Goal: Leave review/rating

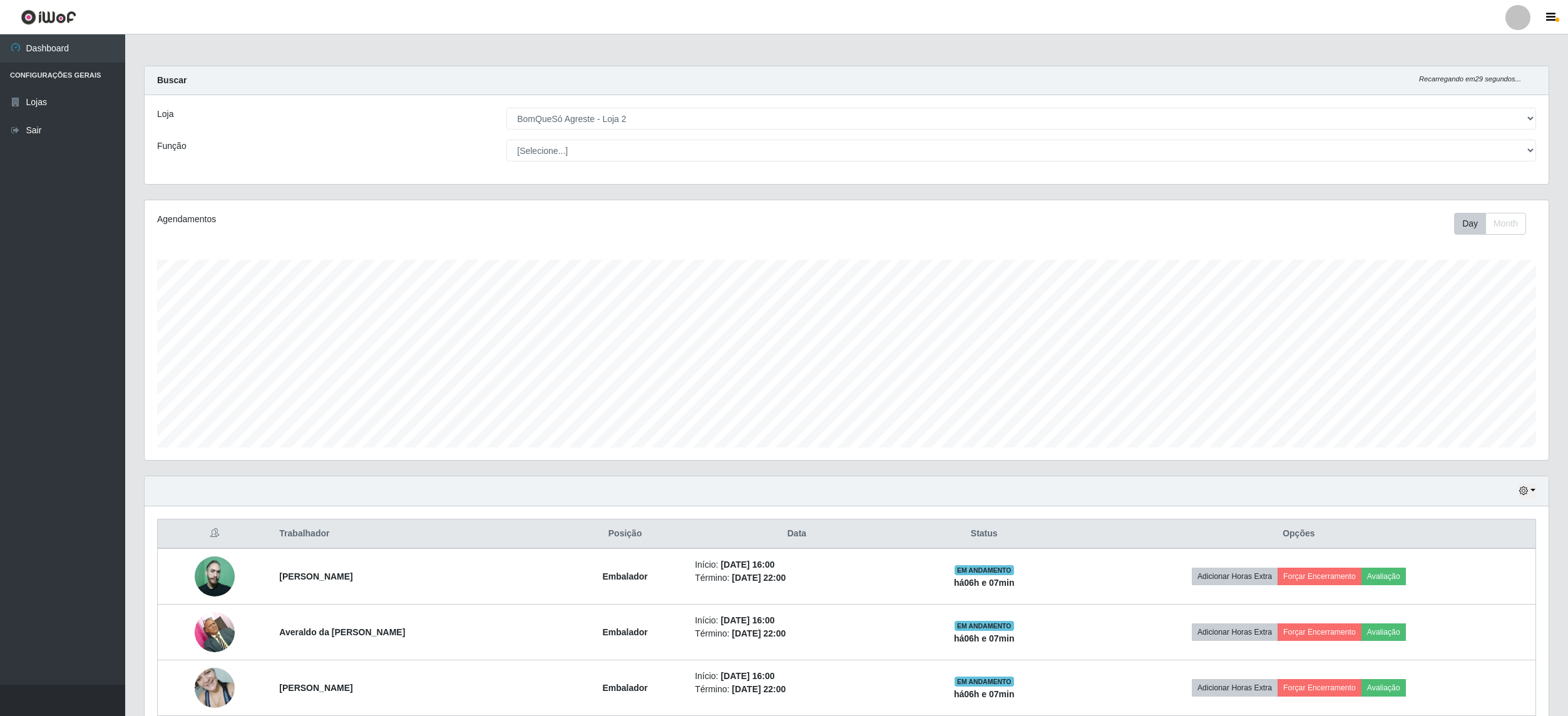
select select "214"
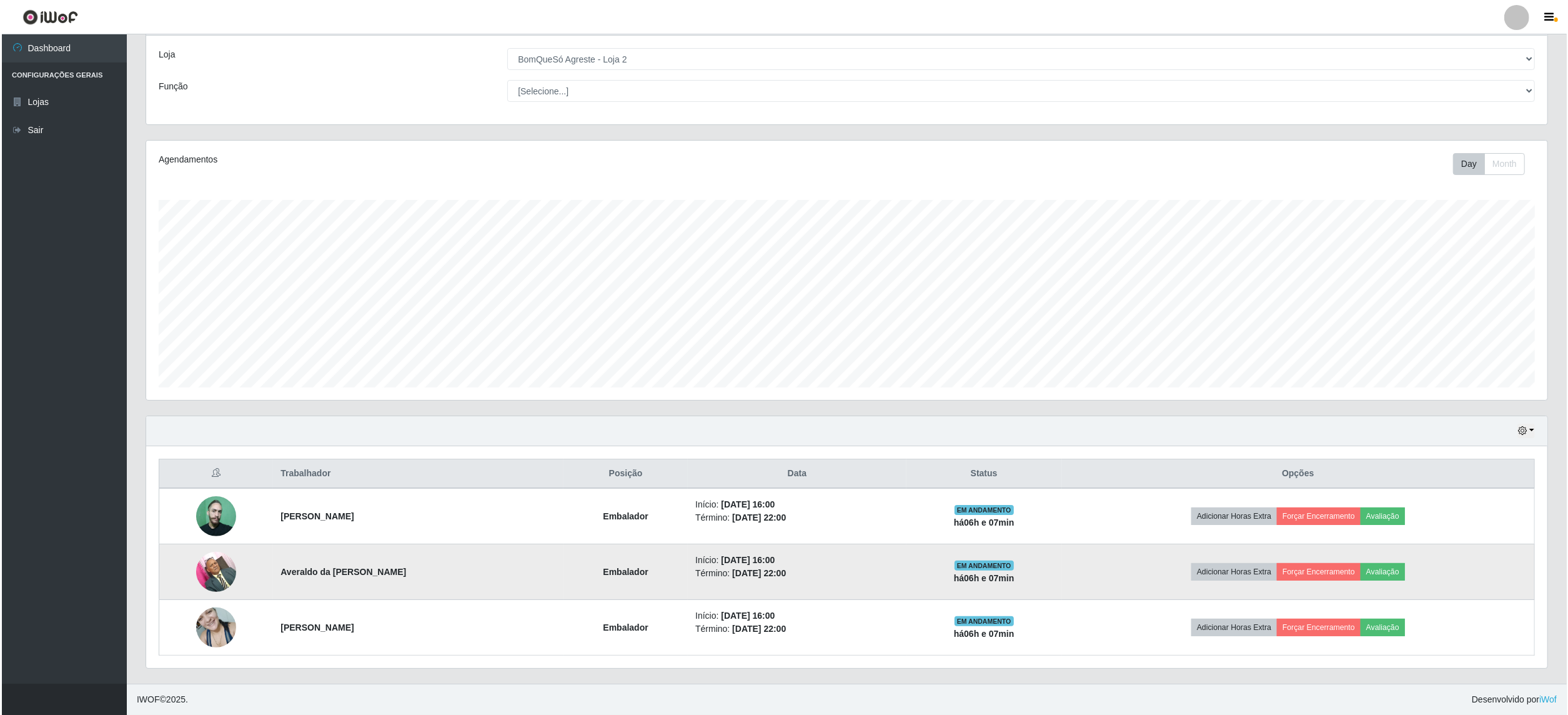
scroll to position [260, 1400]
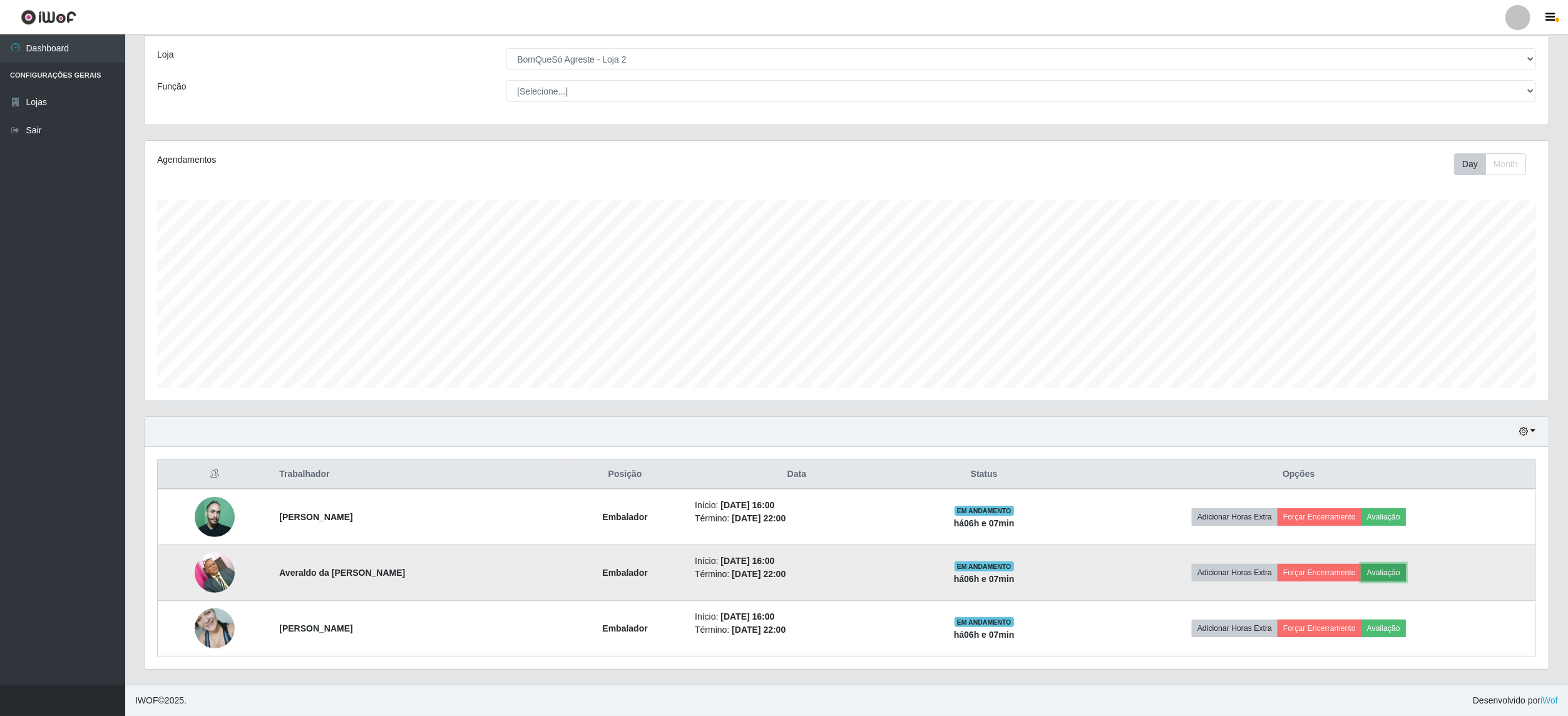
click at [1405, 567] on button "Avaliação" at bounding box center [1383, 573] width 44 height 17
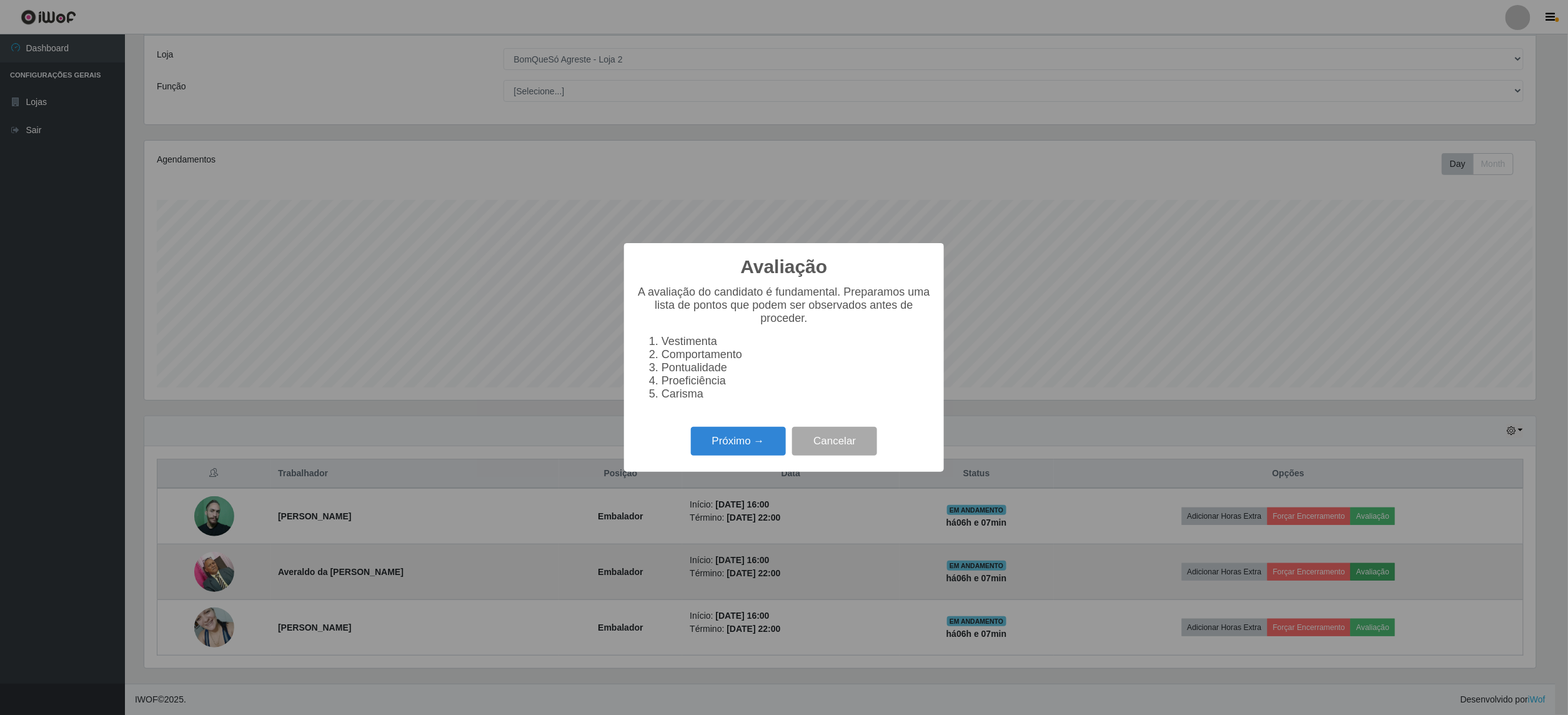
scroll to position [260, 1392]
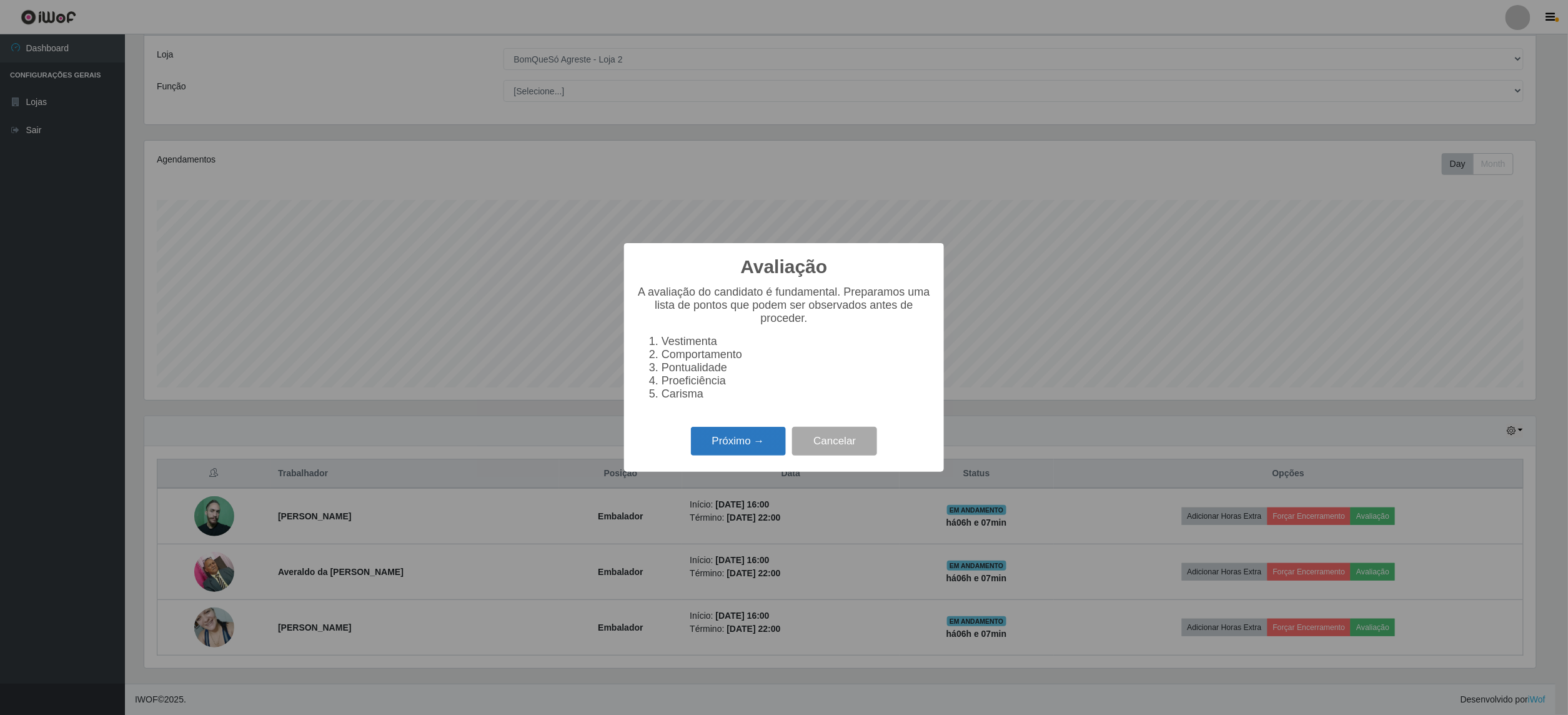
click at [750, 446] on button "Próximo →" at bounding box center [738, 442] width 95 height 30
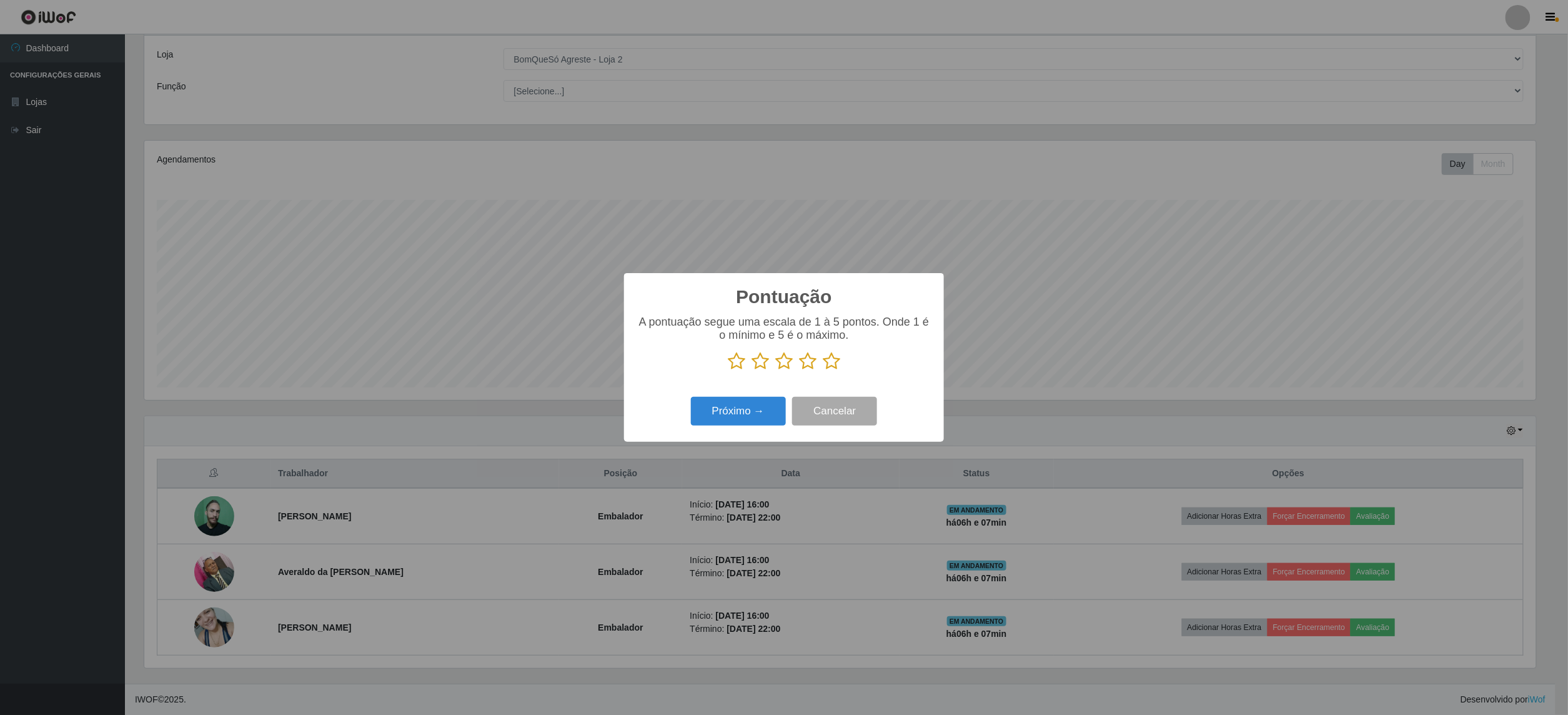
click at [831, 357] on icon at bounding box center [831, 361] width 17 height 19
click at [823, 371] on input "radio" at bounding box center [823, 371] width 0 height 0
click at [733, 410] on button "Próximo →" at bounding box center [738, 412] width 95 height 30
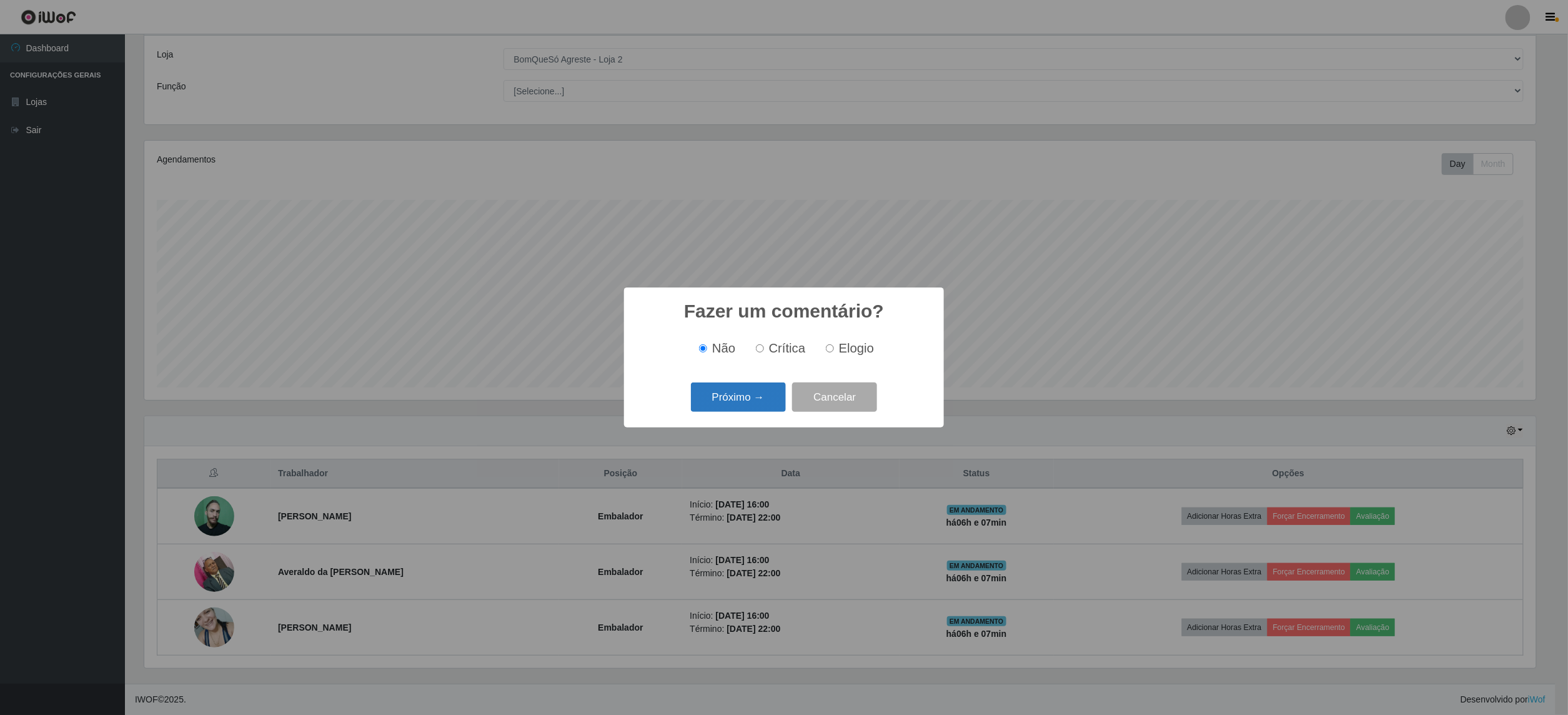
click at [751, 402] on button "Próximo →" at bounding box center [738, 397] width 95 height 30
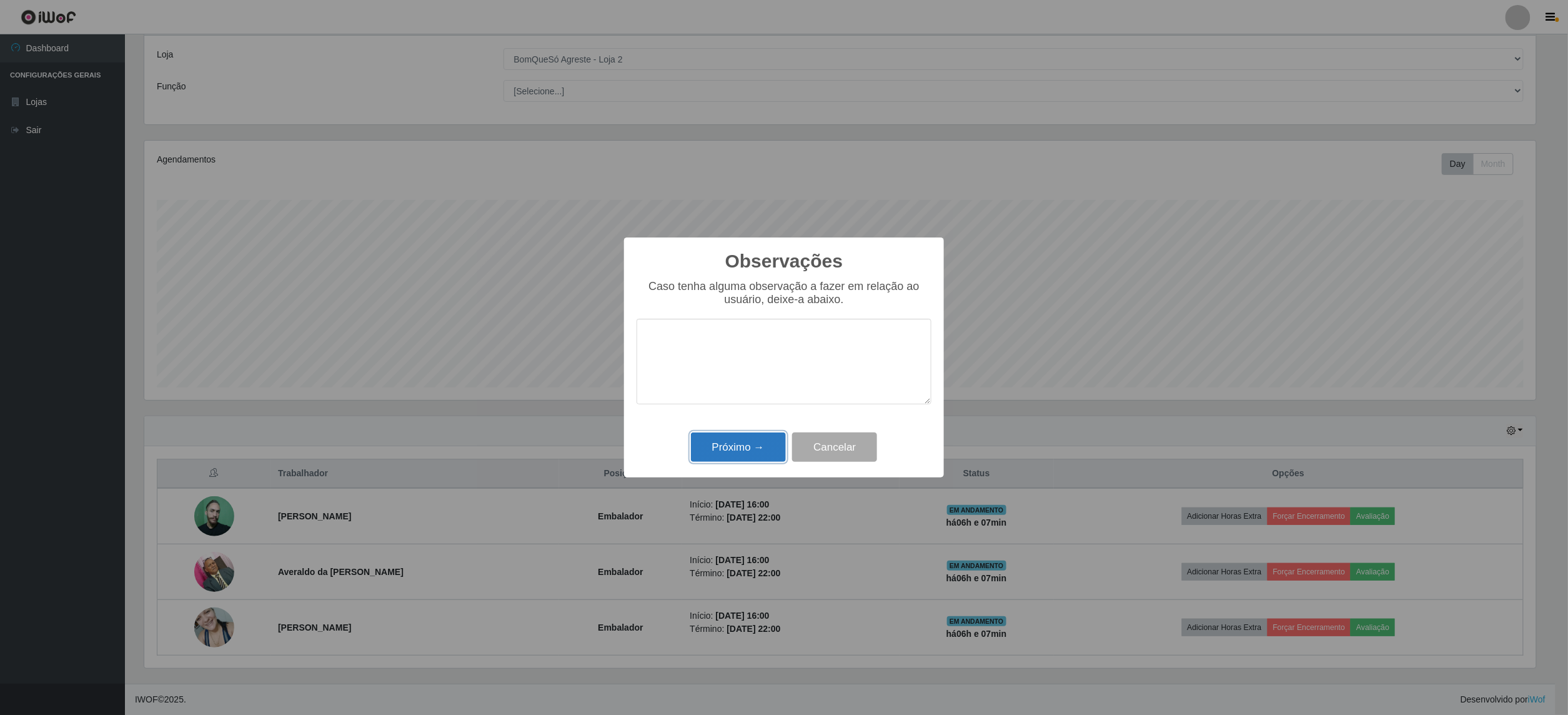
click at [750, 446] on button "Próximo →" at bounding box center [738, 447] width 95 height 30
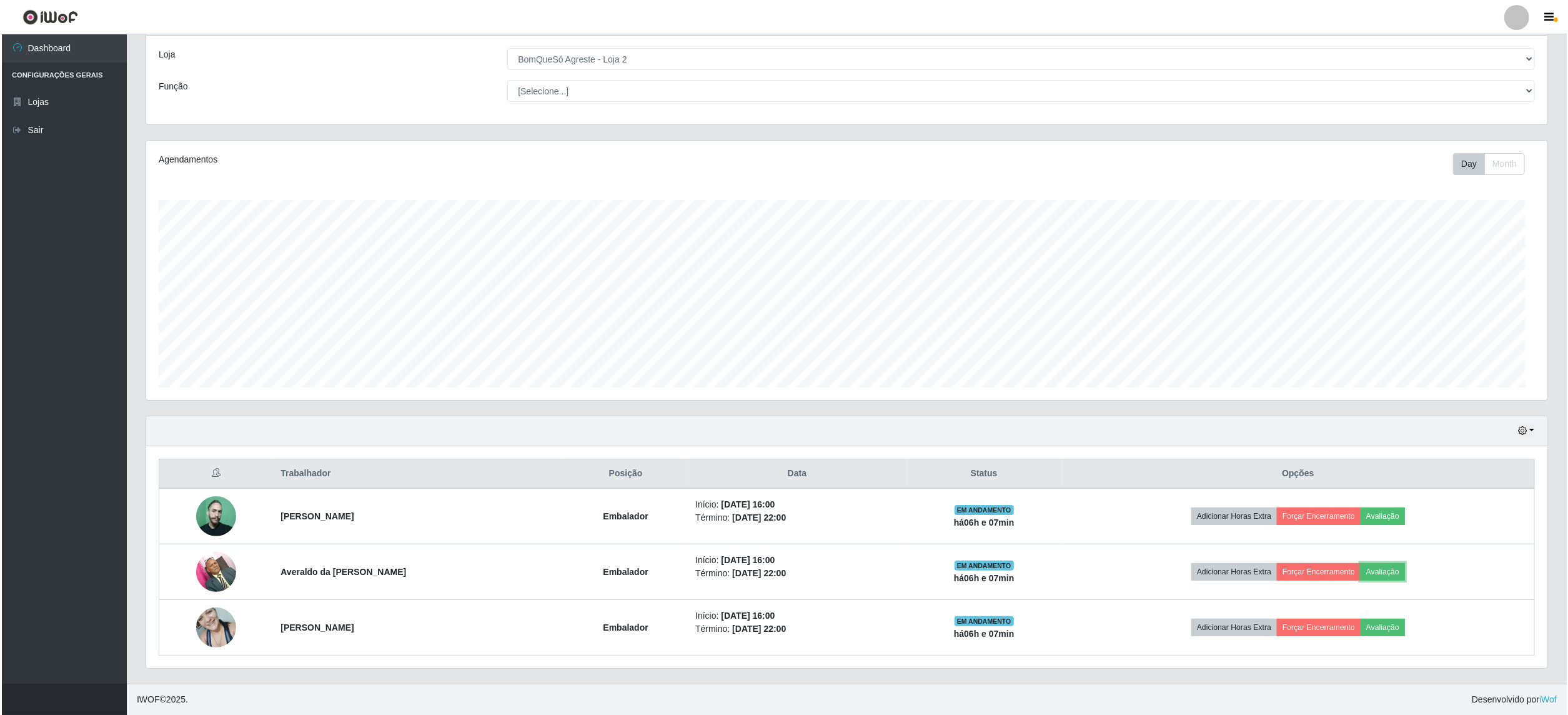
scroll to position [260, 1400]
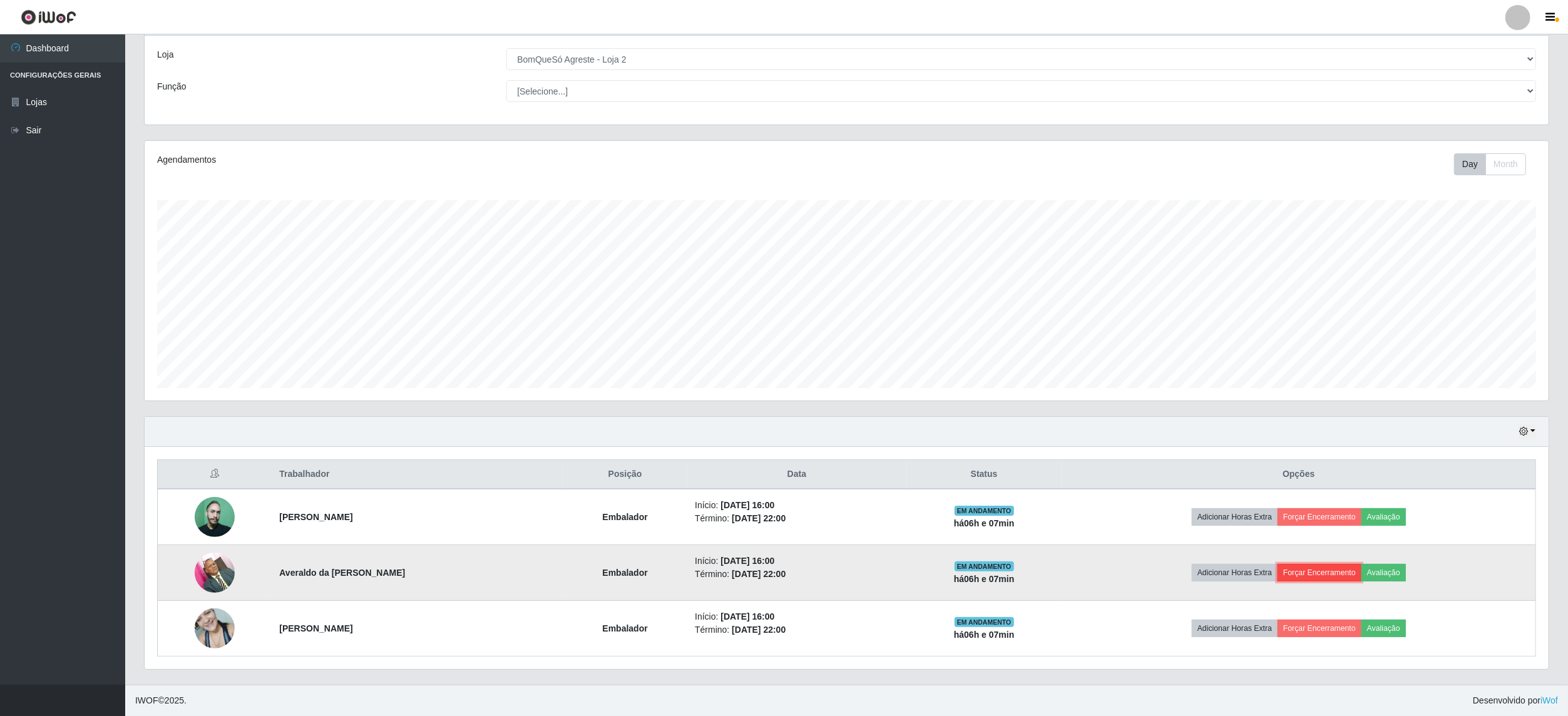
click at [1325, 571] on button "Forçar Encerramento" at bounding box center [1320, 573] width 84 height 17
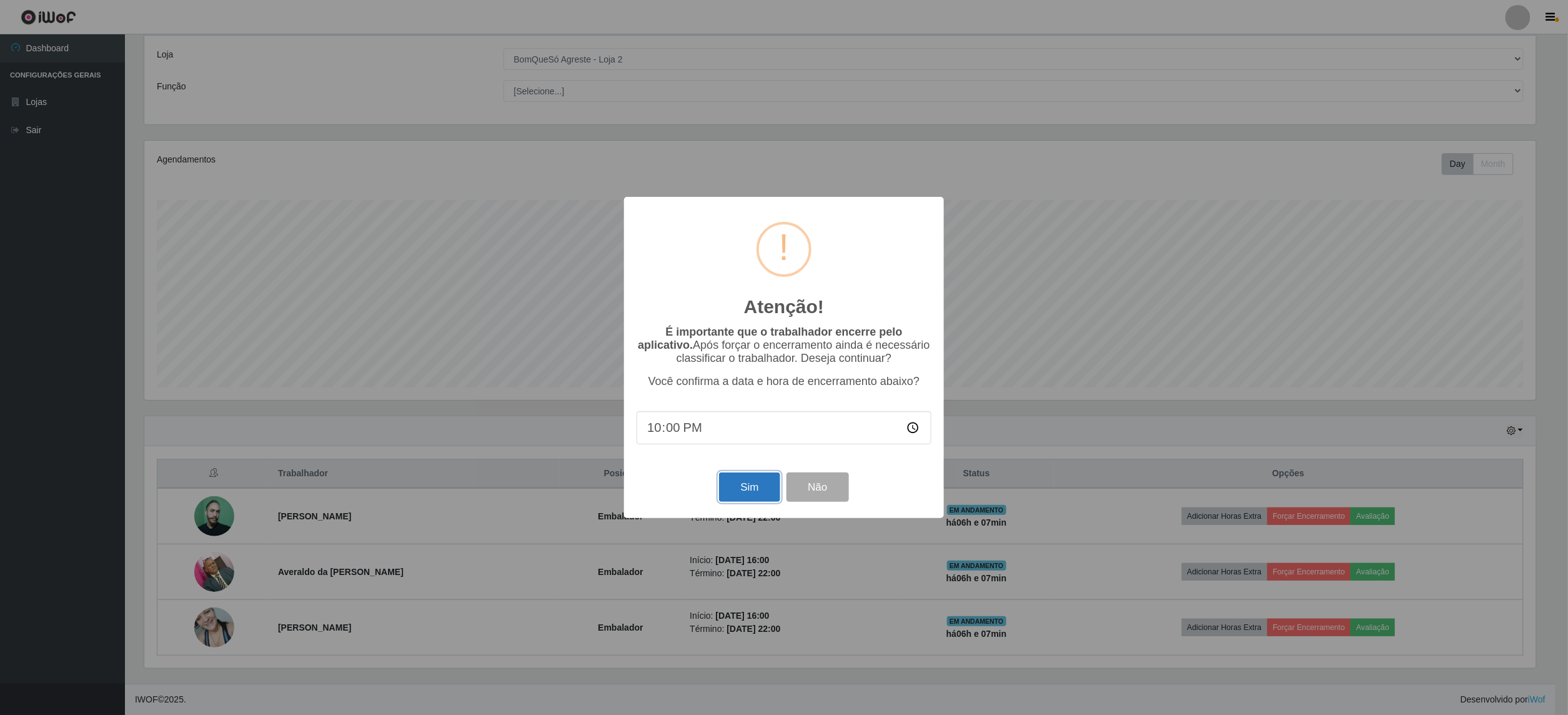
click at [749, 499] on button "Sim" at bounding box center [749, 488] width 60 height 30
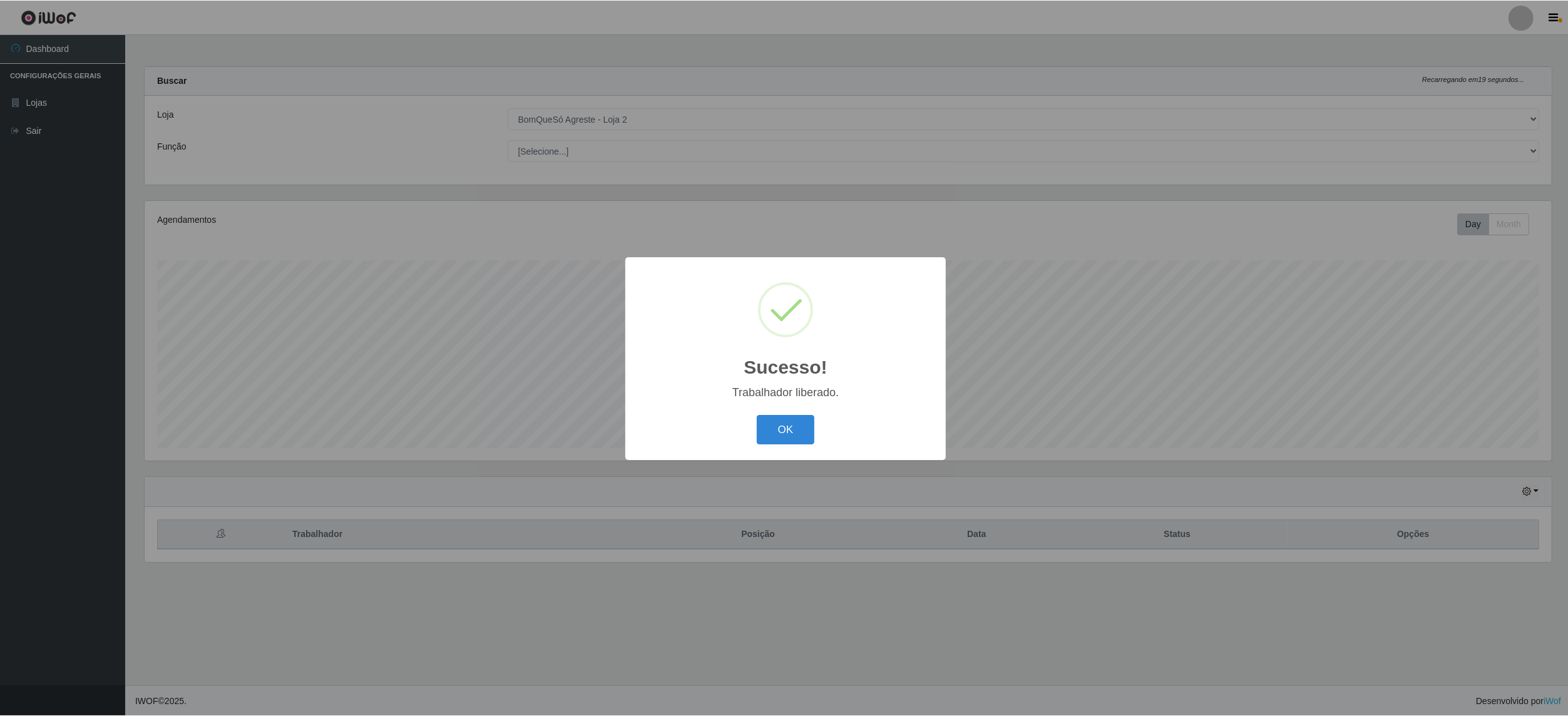
scroll to position [261, 1407]
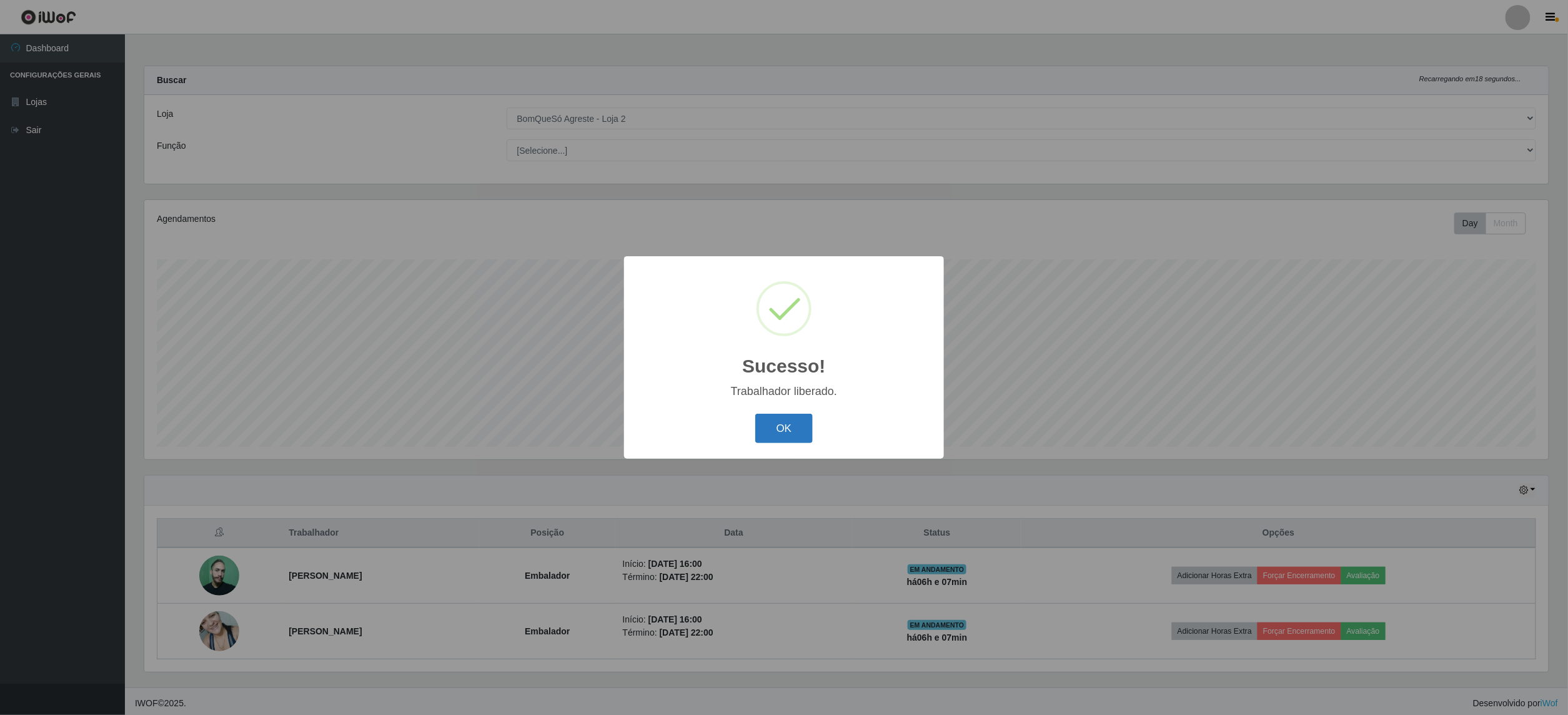
click at [803, 424] on button "OK" at bounding box center [784, 428] width 58 height 30
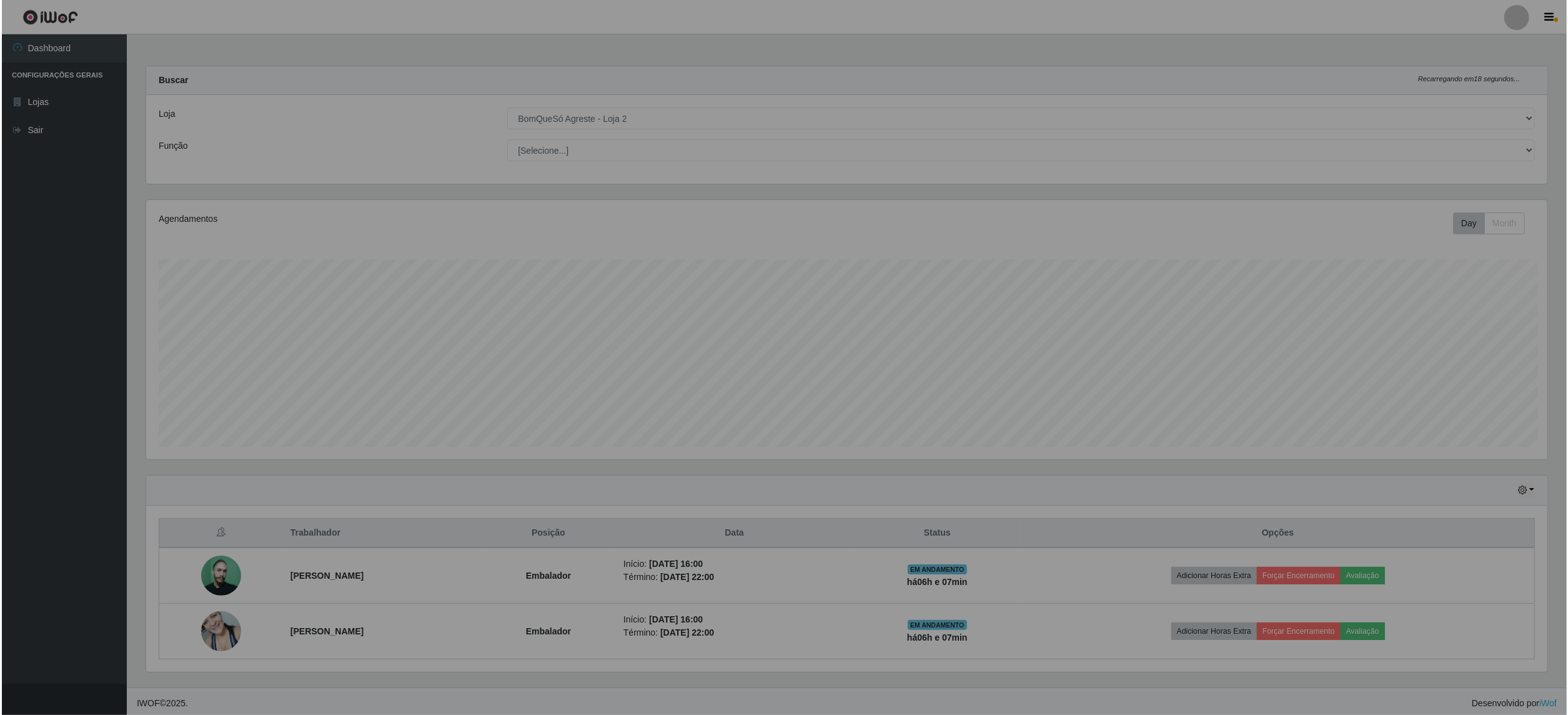
scroll to position [624774, 623330]
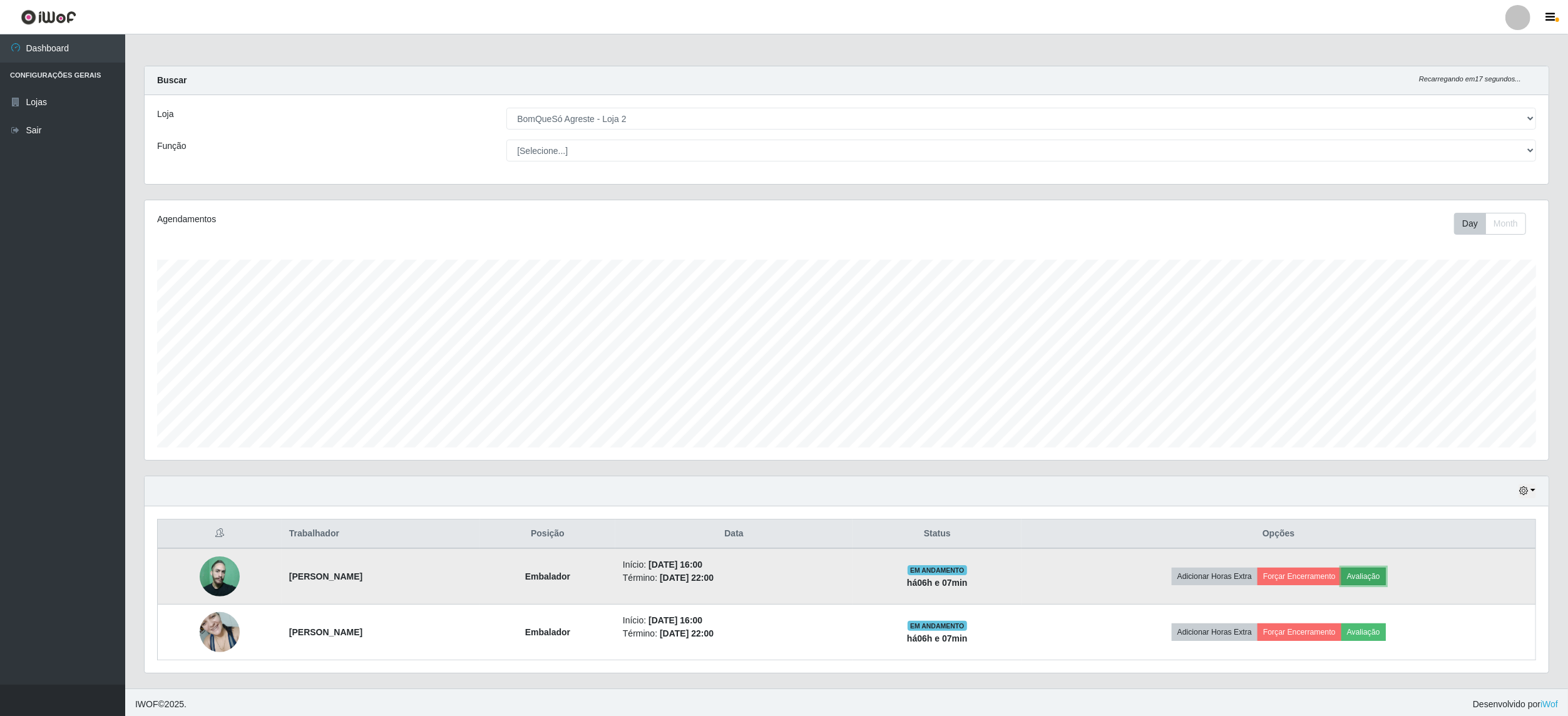
click at [1385, 574] on button "Avaliação" at bounding box center [1363, 576] width 44 height 17
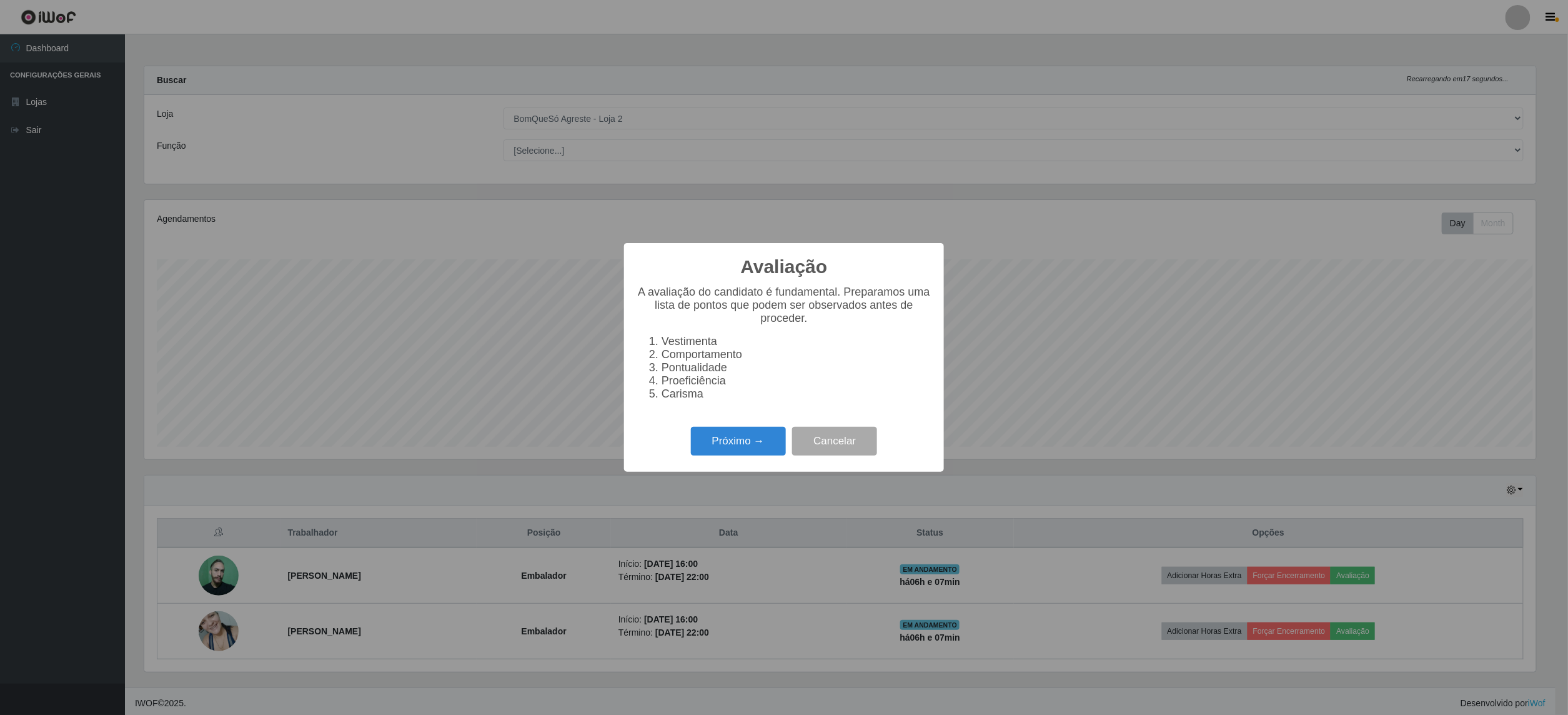
scroll to position [260, 1392]
click at [726, 448] on button "Próximo →" at bounding box center [738, 442] width 95 height 30
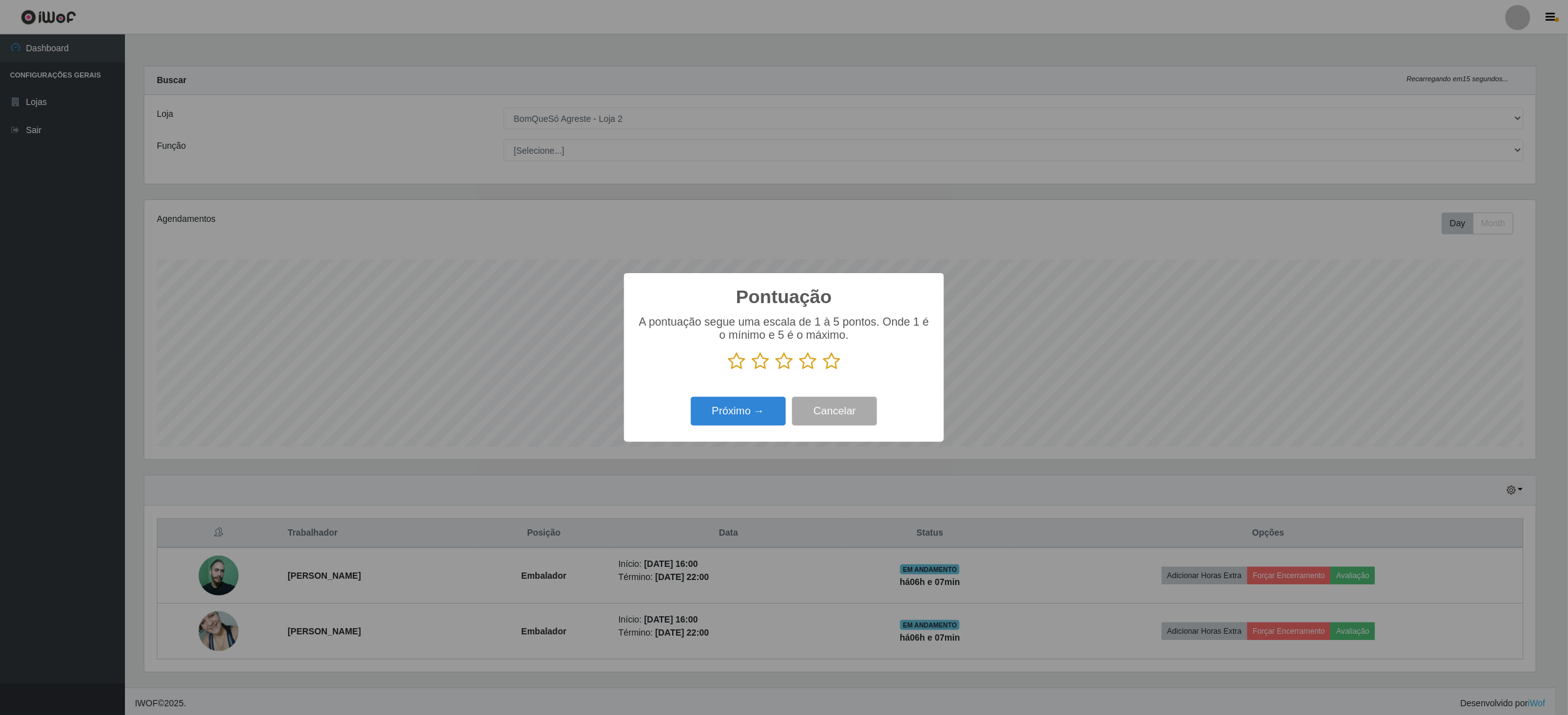
scroll to position [624774, 623340]
click at [824, 360] on icon at bounding box center [831, 361] width 17 height 19
click at [823, 371] on input "radio" at bounding box center [823, 371] width 0 height 0
click at [707, 428] on div "Próximo → Cancelar" at bounding box center [783, 410] width 295 height 35
click at [726, 421] on button "Próximo →" at bounding box center [738, 412] width 95 height 30
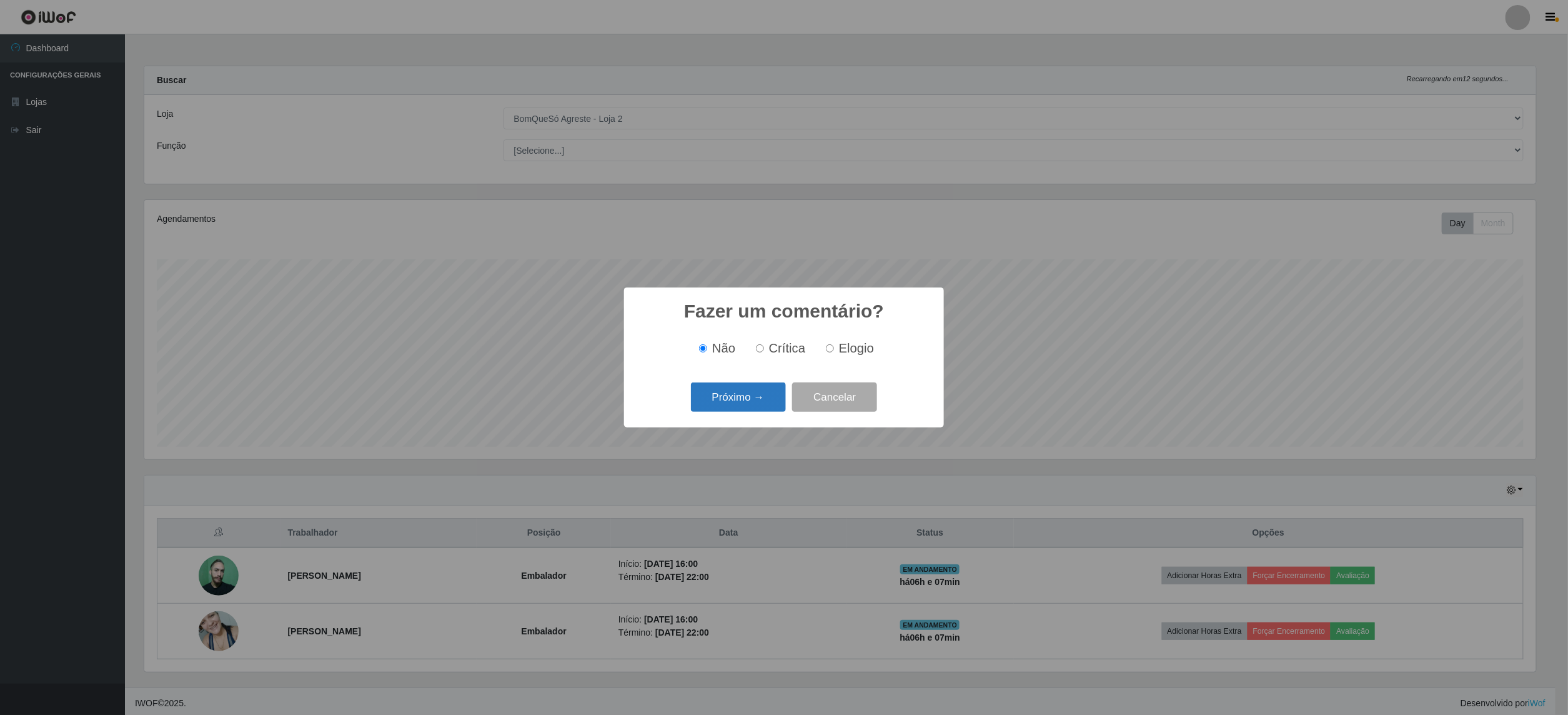
click at [733, 405] on button "Próximo →" at bounding box center [738, 397] width 95 height 30
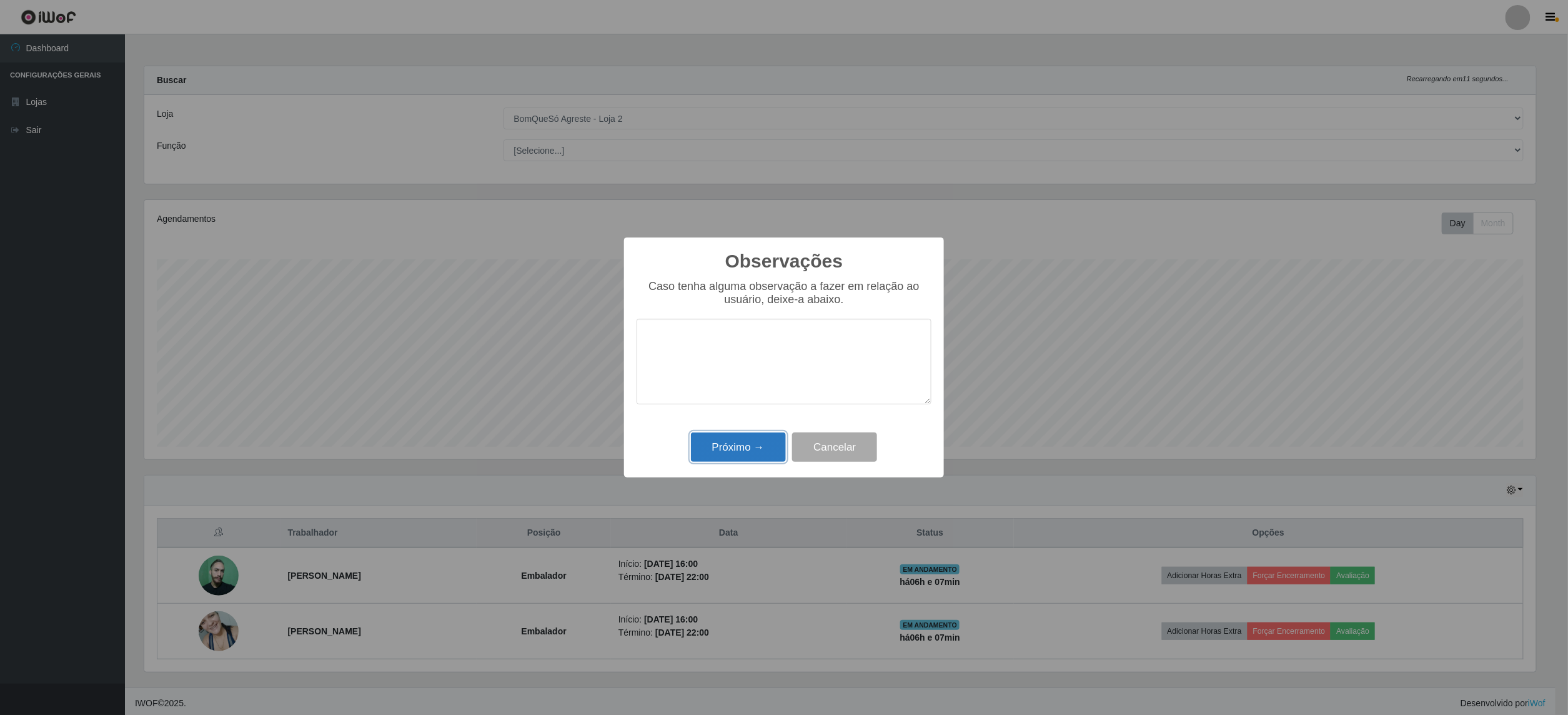
click at [725, 461] on button "Próximo →" at bounding box center [738, 447] width 95 height 30
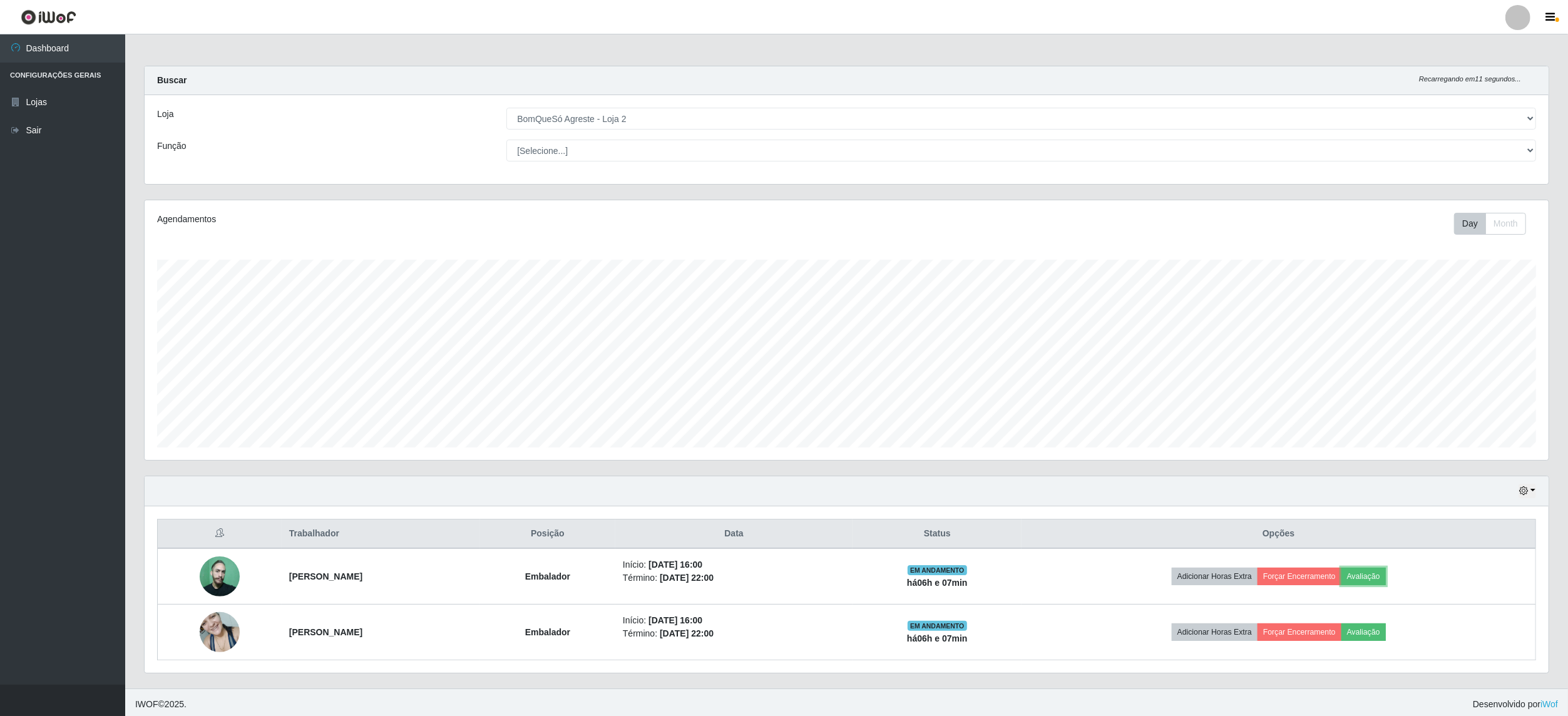
scroll to position [261, 1403]
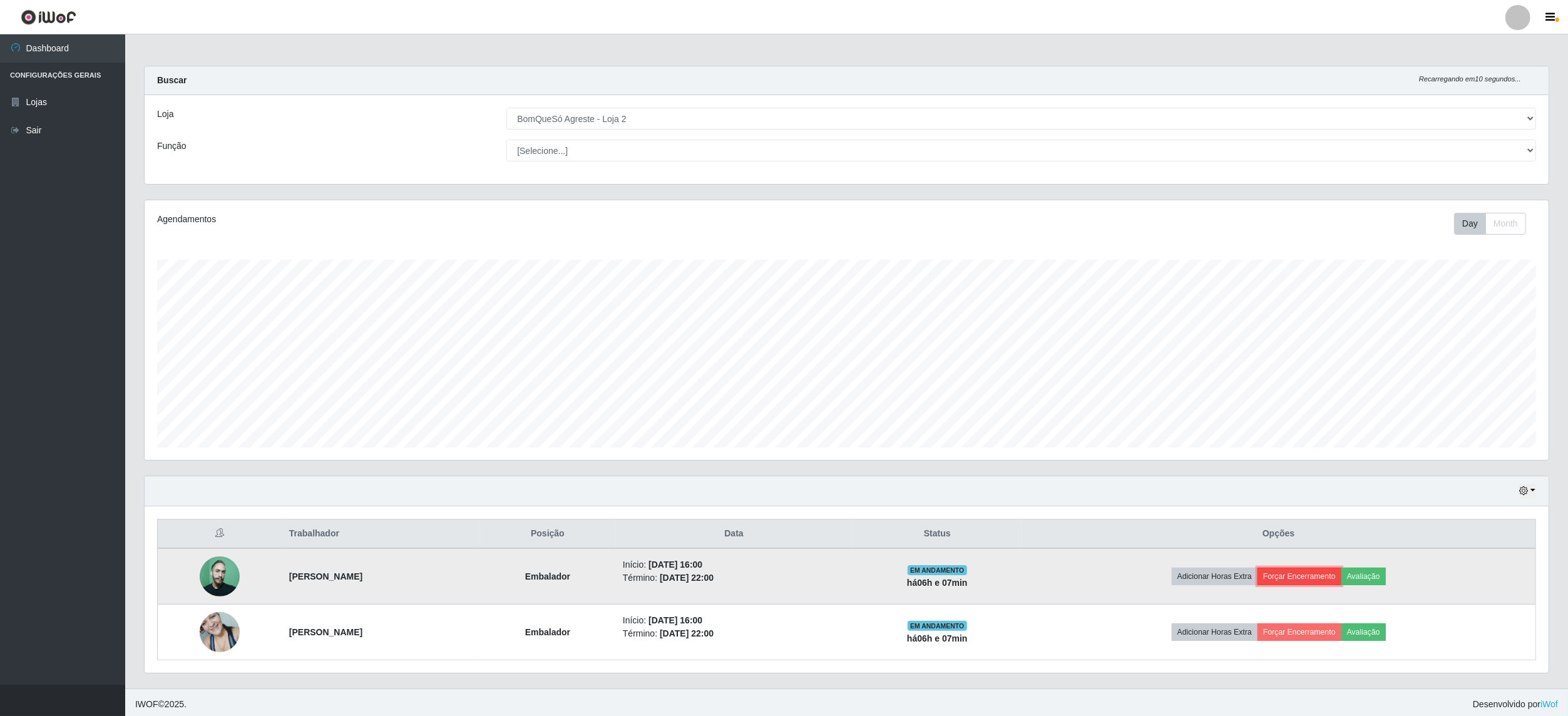
click at [1313, 578] on button "Forçar Encerramento" at bounding box center [1300, 576] width 84 height 17
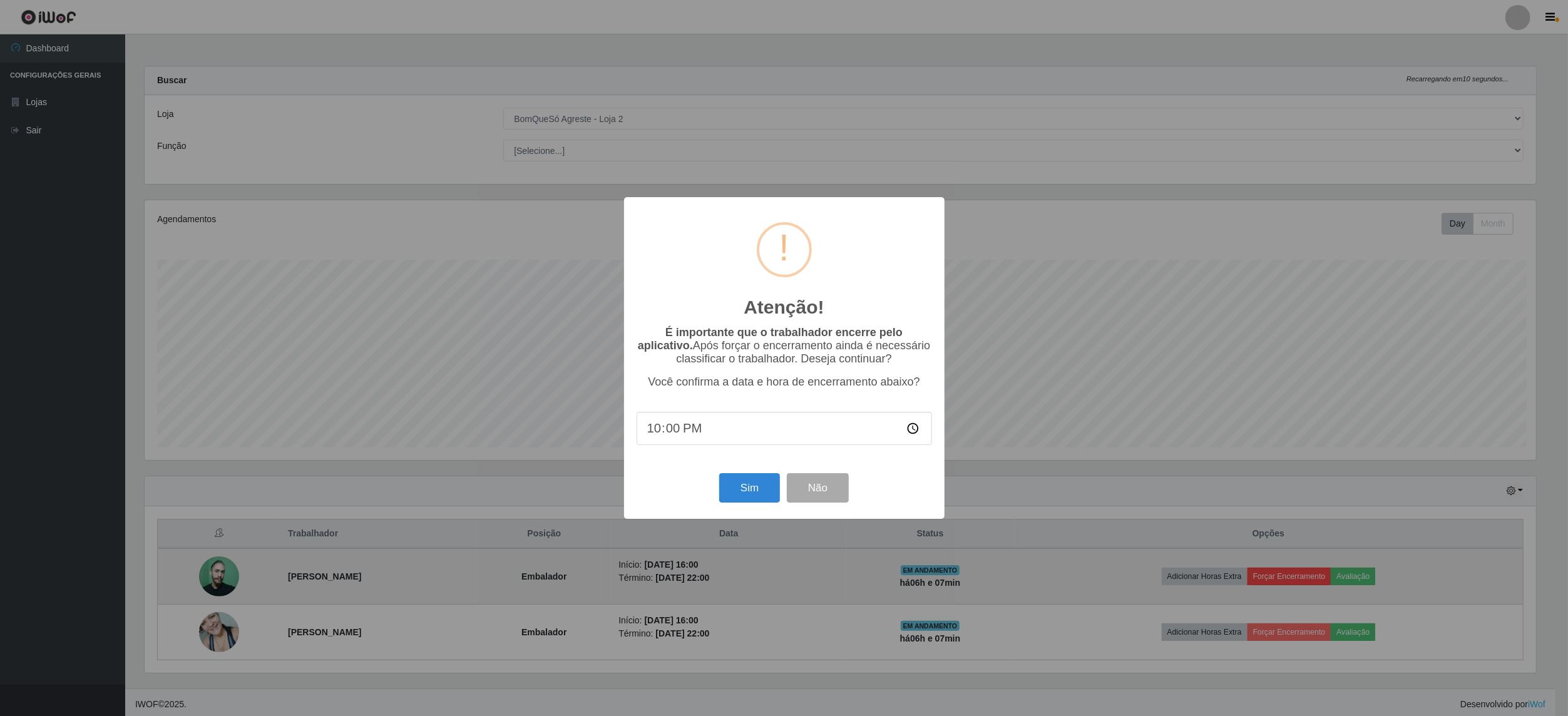
scroll to position [261, 1395]
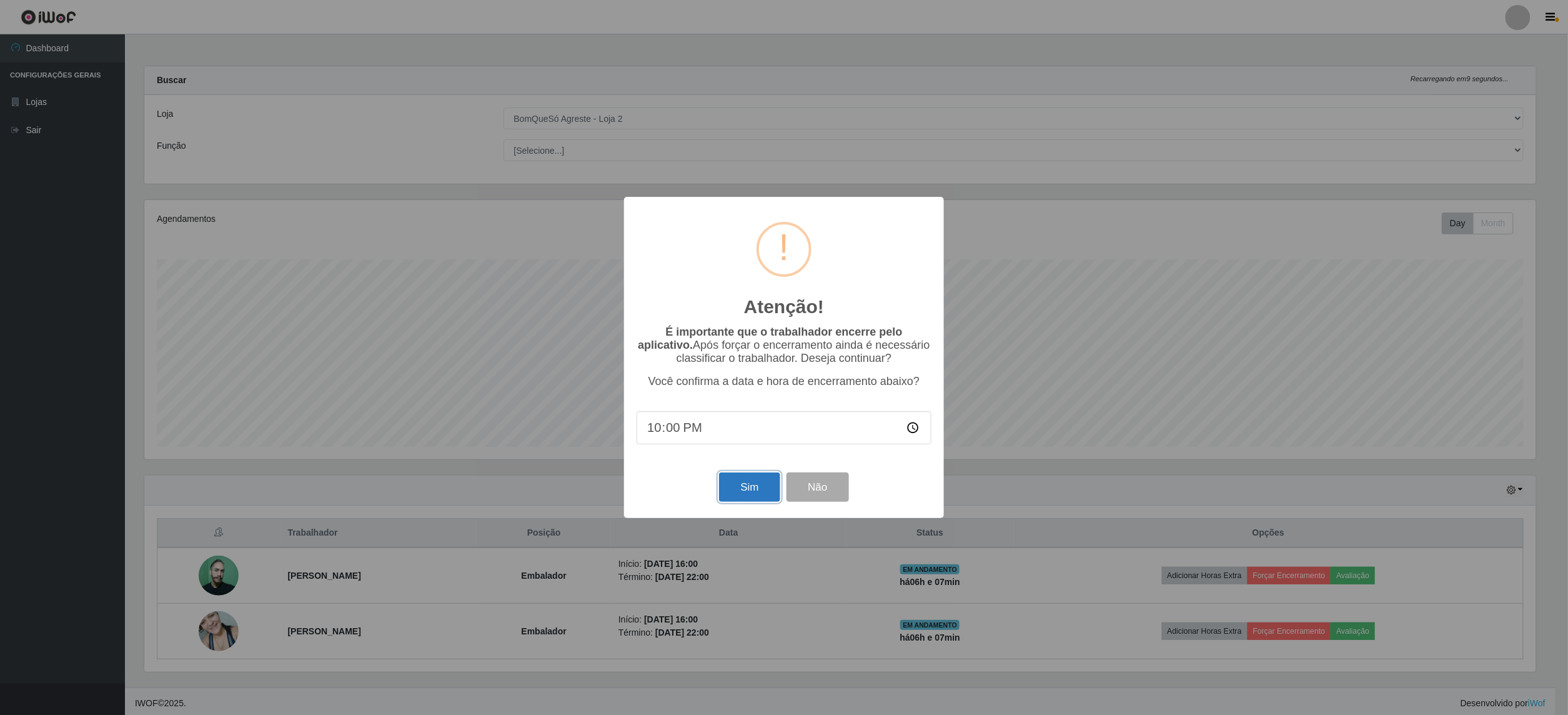
click at [746, 491] on button "Sim" at bounding box center [749, 488] width 60 height 30
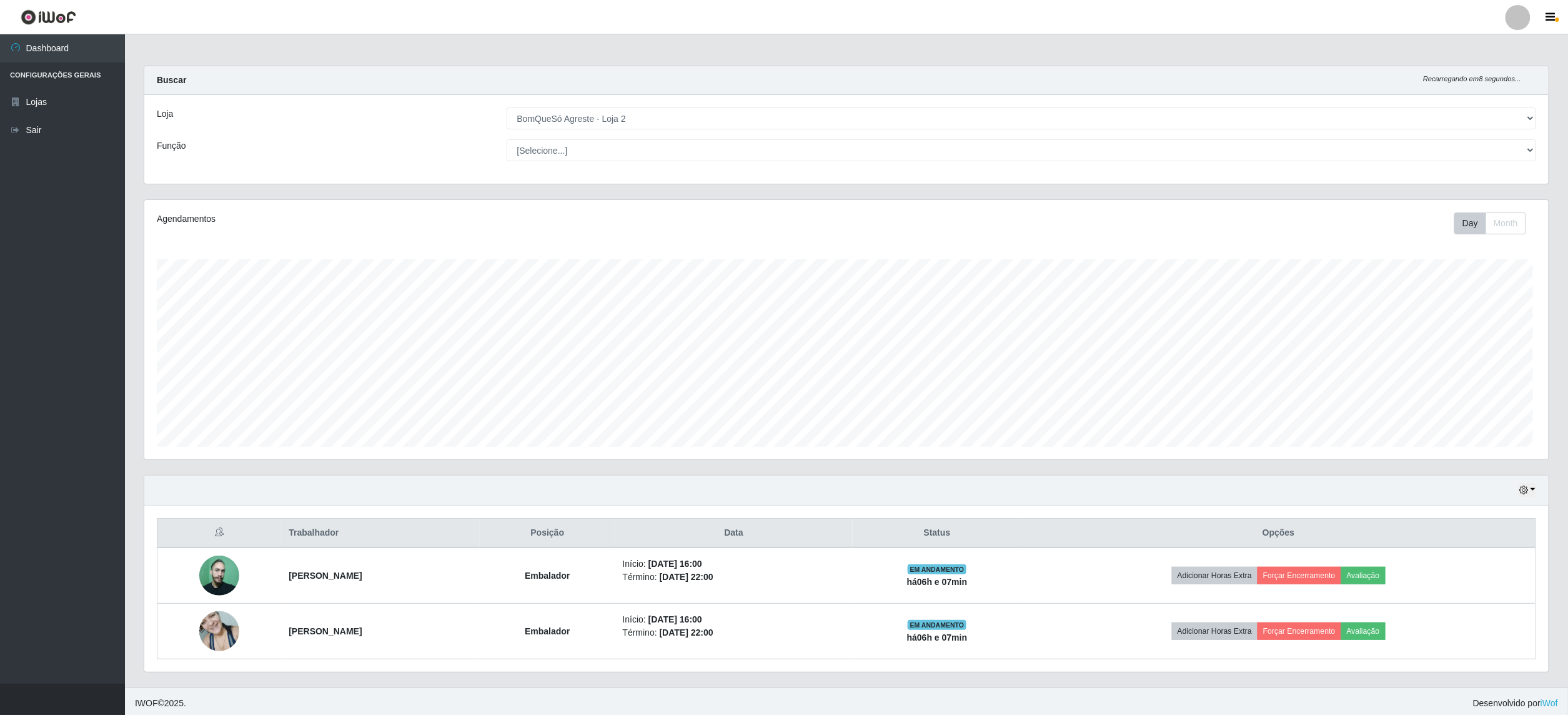
scroll to position [260, 1404]
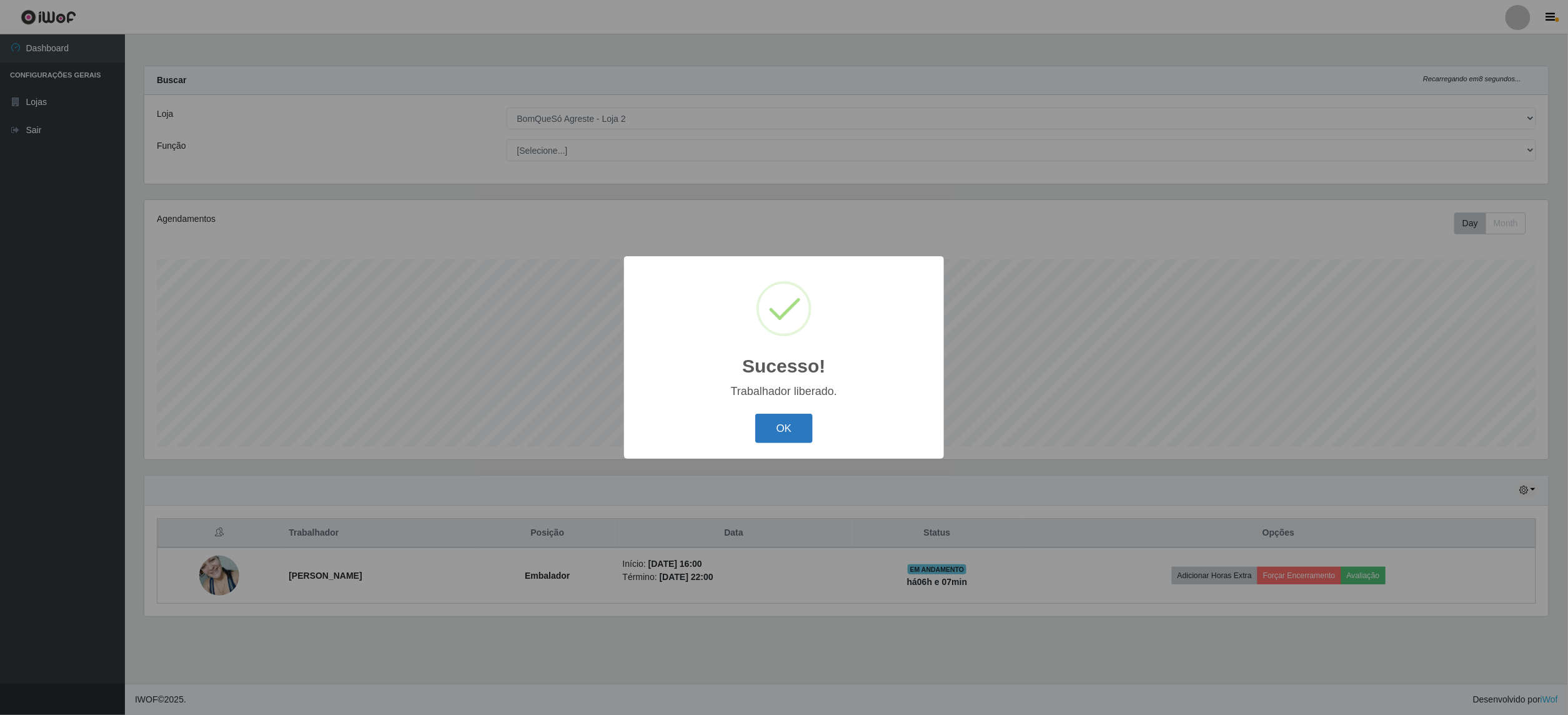
click at [808, 428] on button "OK" at bounding box center [784, 428] width 58 height 30
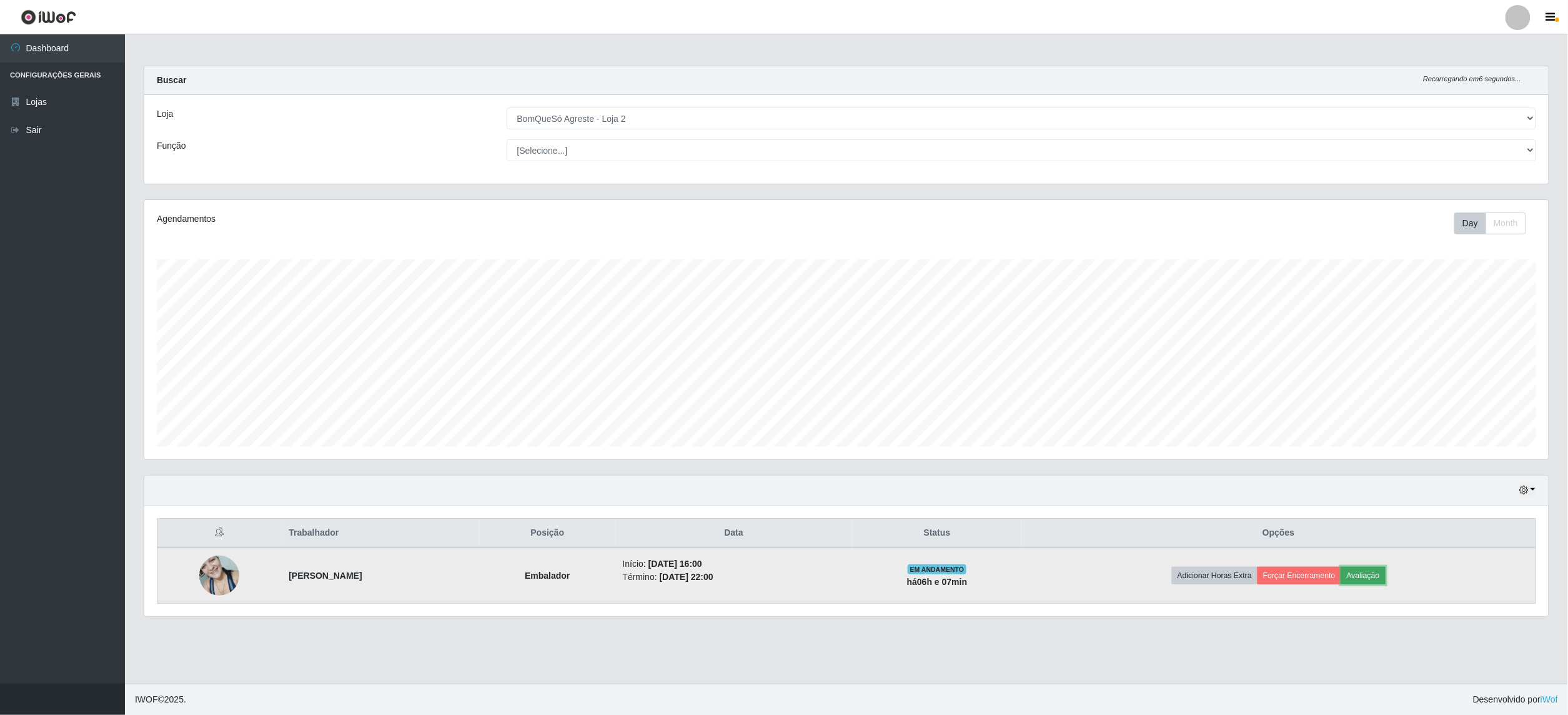
click at [1386, 581] on button "Avaliação" at bounding box center [1363, 575] width 44 height 17
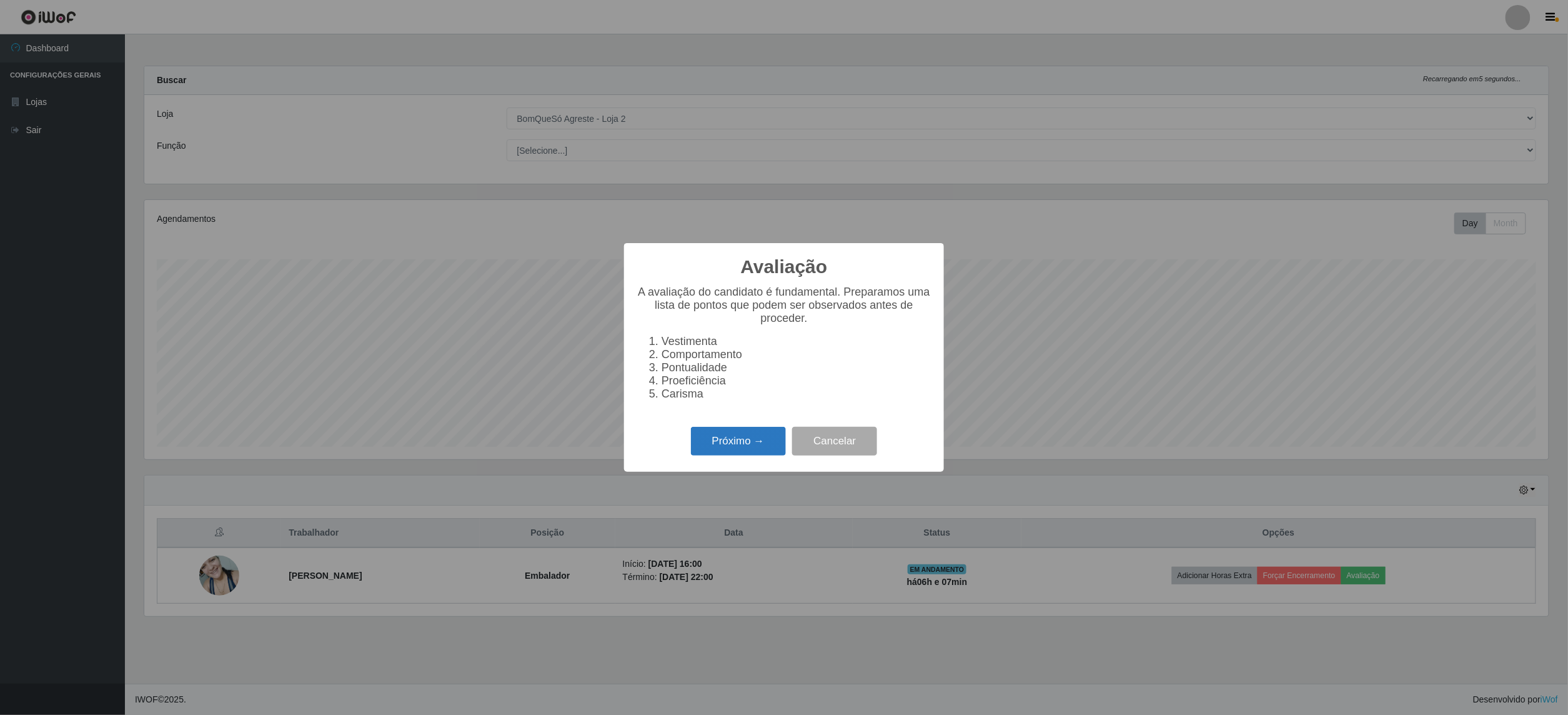
click at [745, 439] on button "Próximo →" at bounding box center [738, 442] width 95 height 30
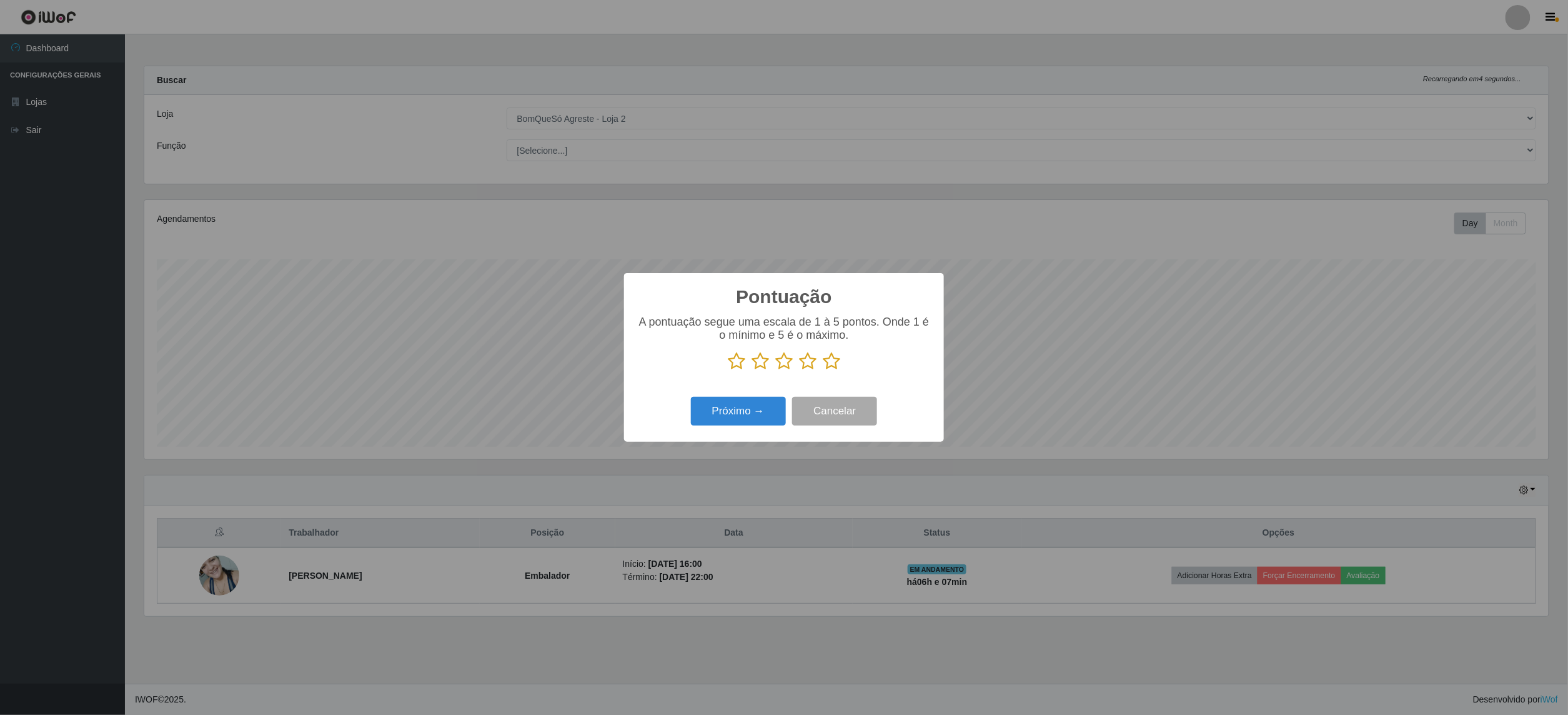
click at [823, 364] on icon at bounding box center [831, 361] width 17 height 19
click at [823, 371] on input "radio" at bounding box center [823, 371] width 0 height 0
click at [740, 423] on button "Próximo →" at bounding box center [738, 412] width 95 height 30
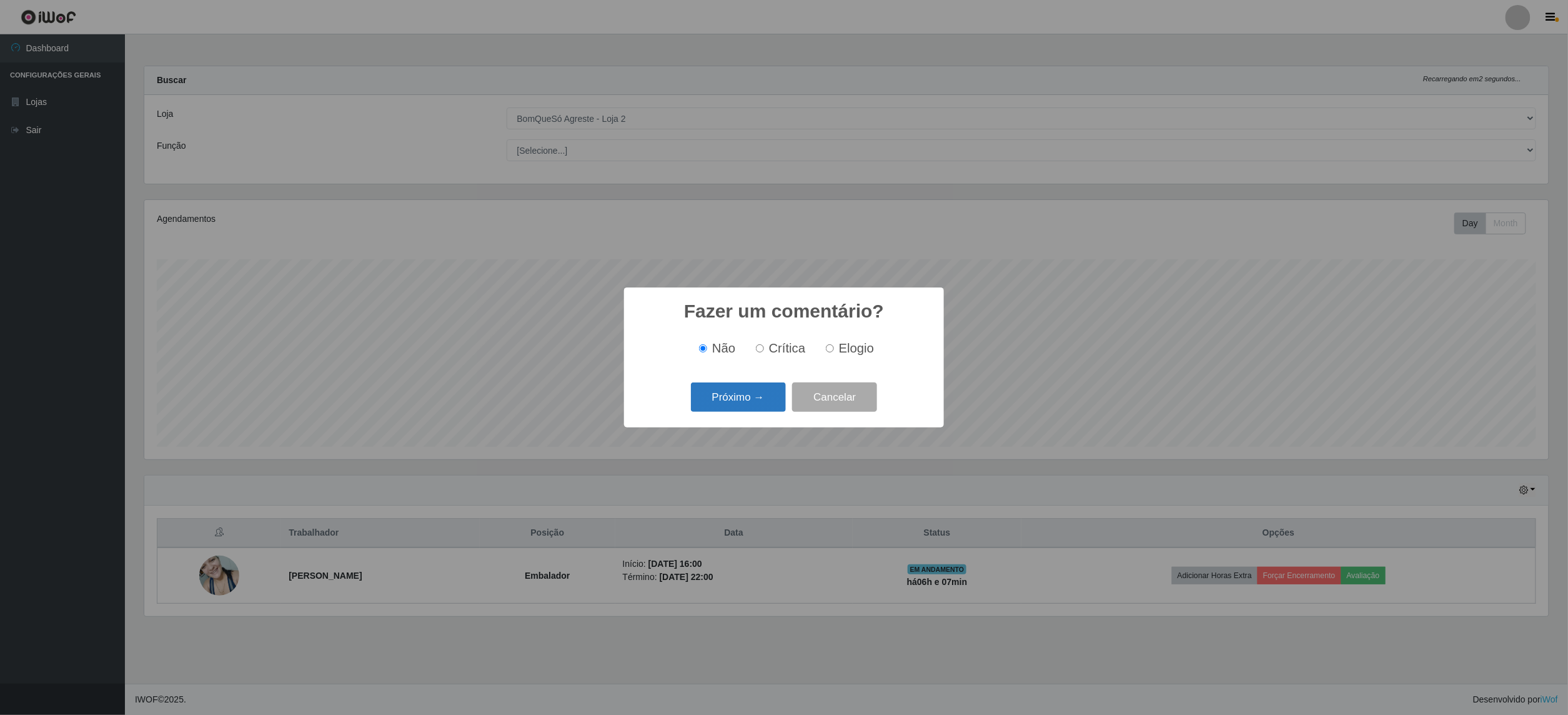
click at [757, 395] on button "Próximo →" at bounding box center [738, 397] width 95 height 30
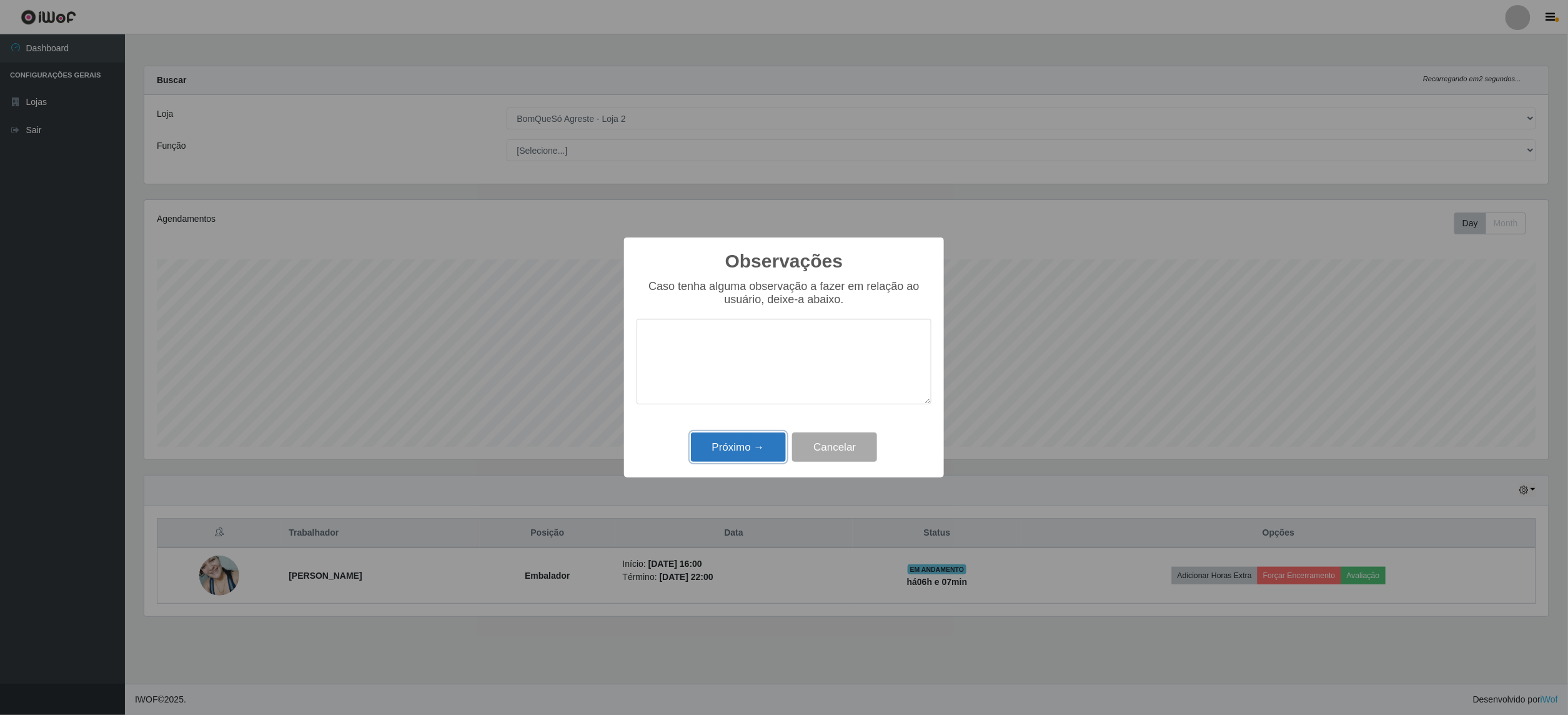
click at [749, 446] on button "Próximo →" at bounding box center [738, 447] width 95 height 30
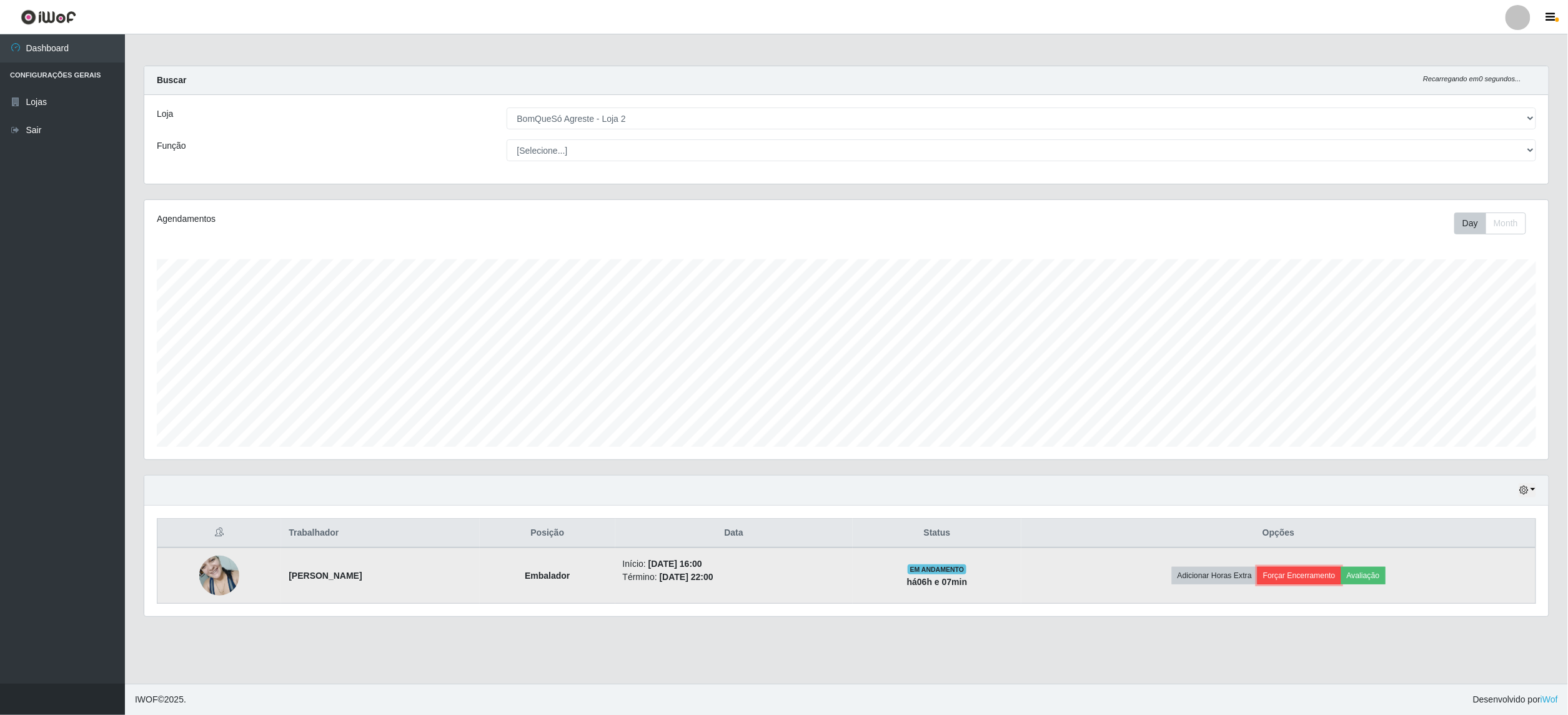
click at [1310, 572] on button "Forçar Encerramento" at bounding box center [1300, 575] width 83 height 17
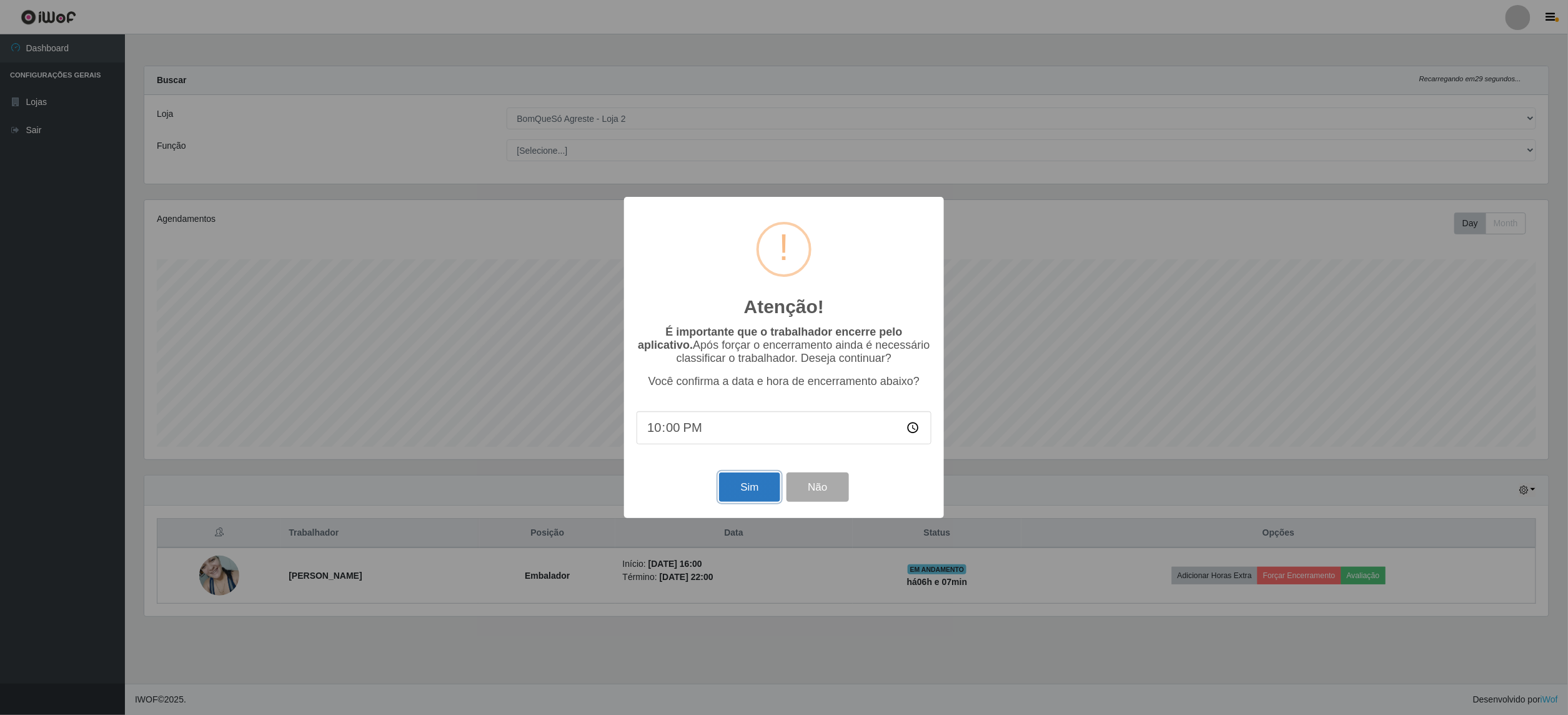
click at [737, 491] on button "Sim" at bounding box center [749, 488] width 60 height 30
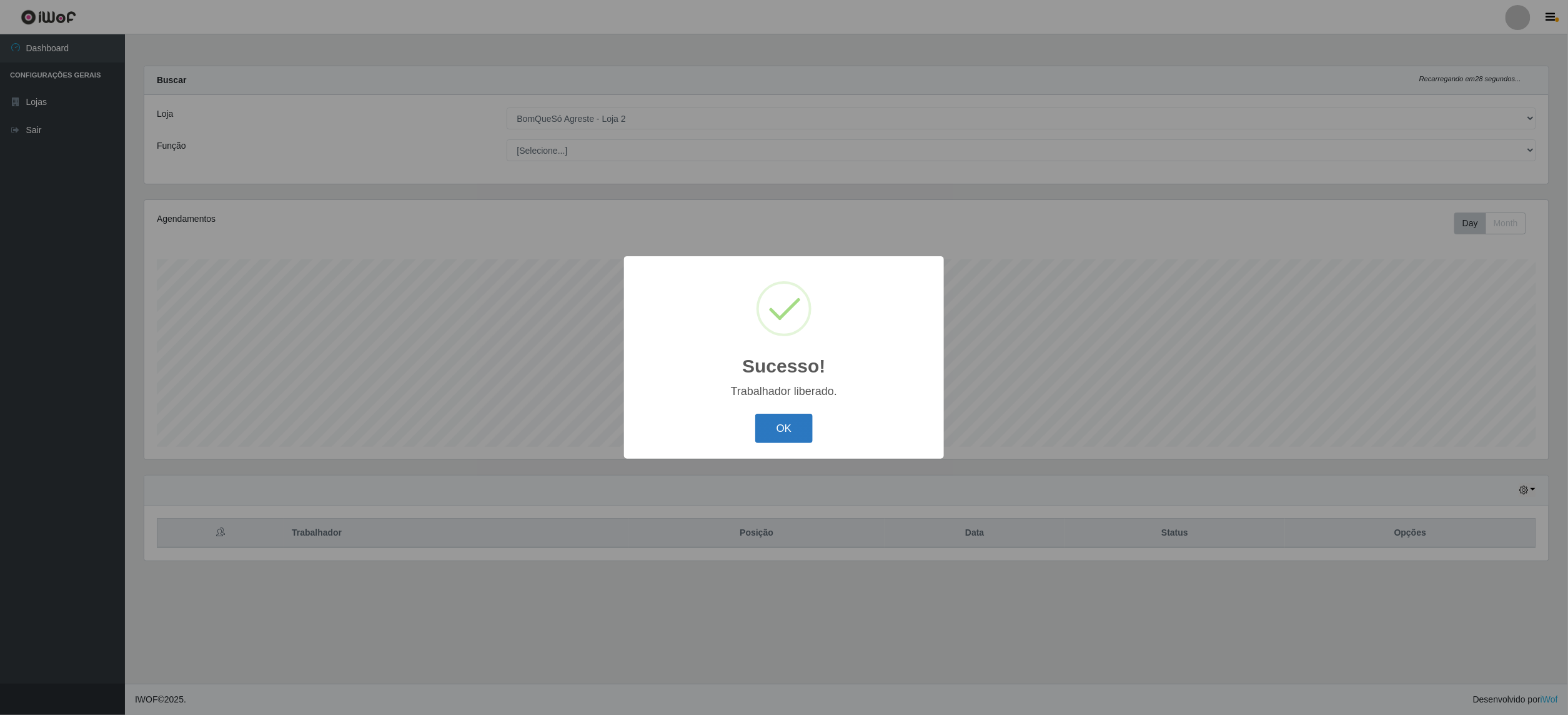
click at [785, 420] on button "OK" at bounding box center [784, 428] width 58 height 30
